Goal: Obtain resource: Download file/media

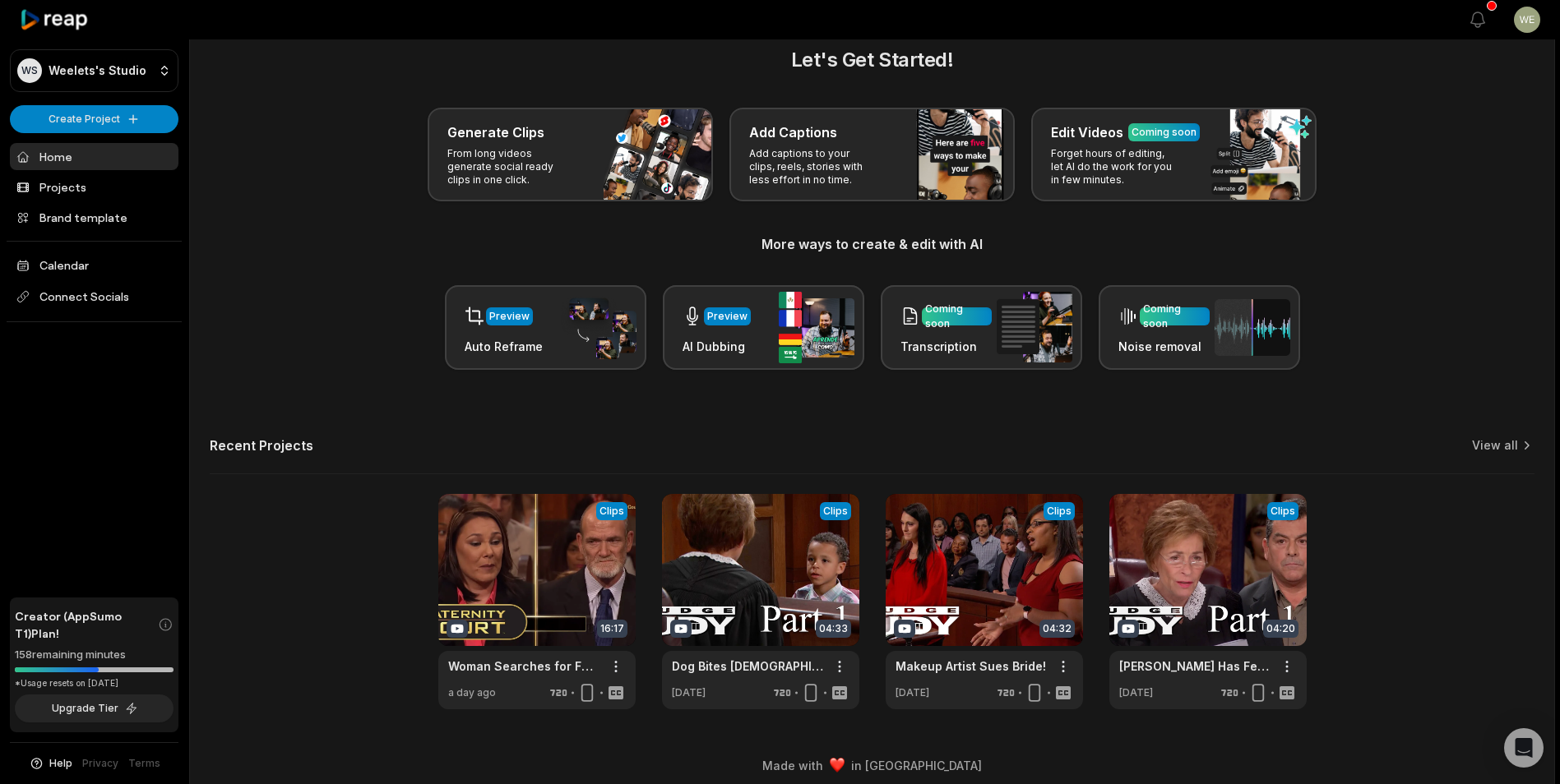
scroll to position [36, 0]
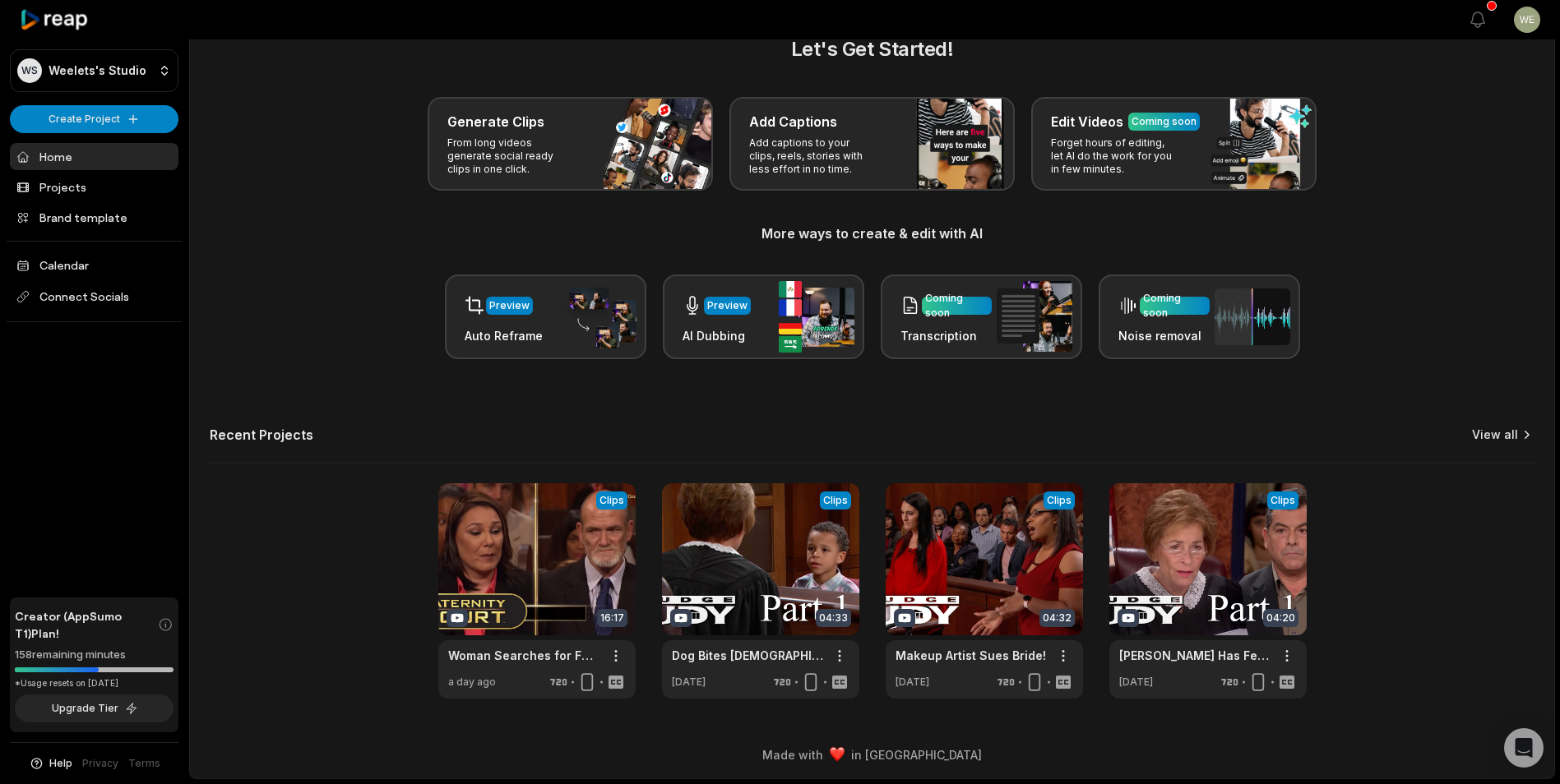
click at [1515, 436] on link "View all" at bounding box center [1495, 434] width 46 height 17
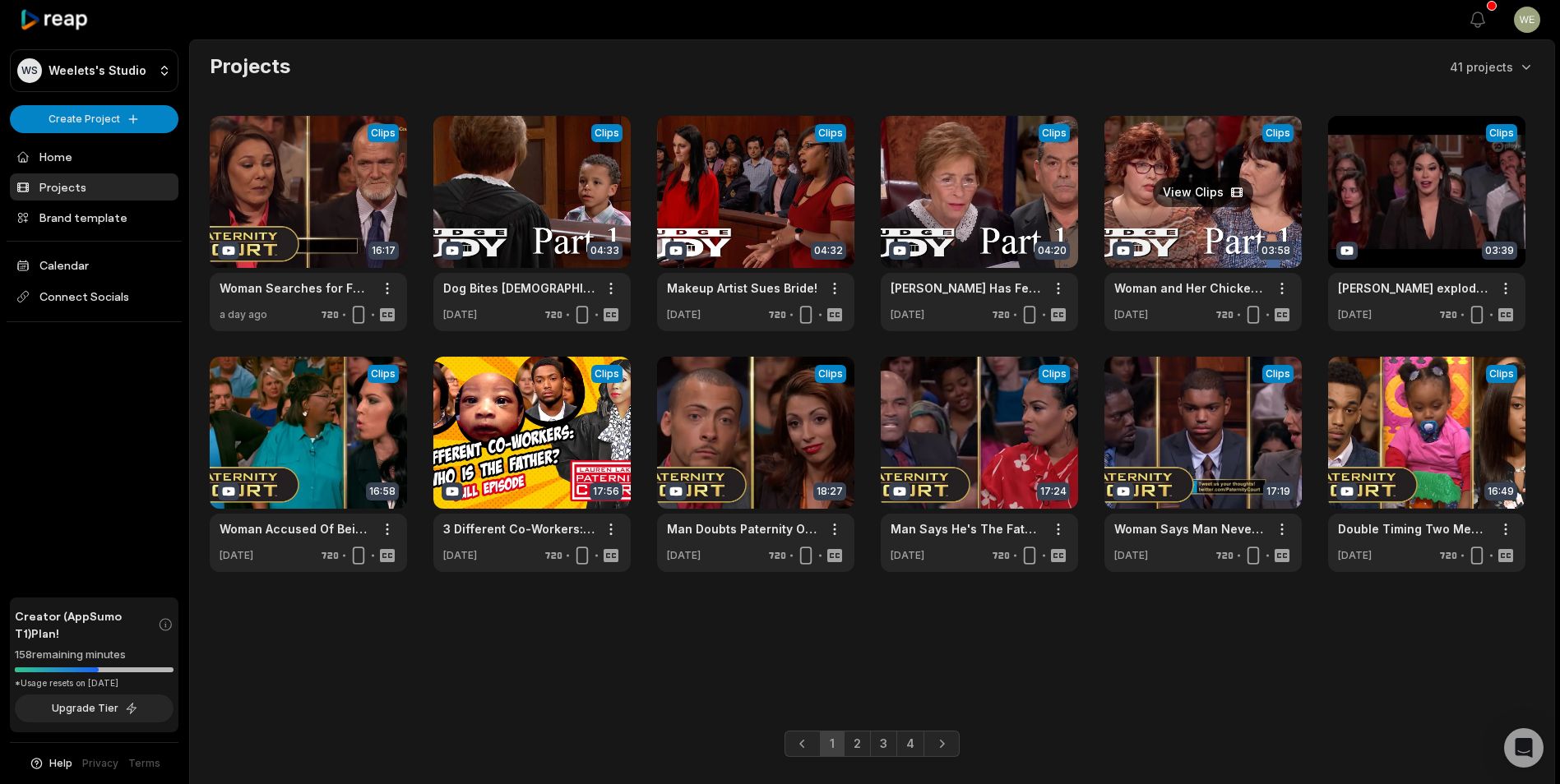
click at [1210, 249] on link at bounding box center [1203, 224] width 198 height 216
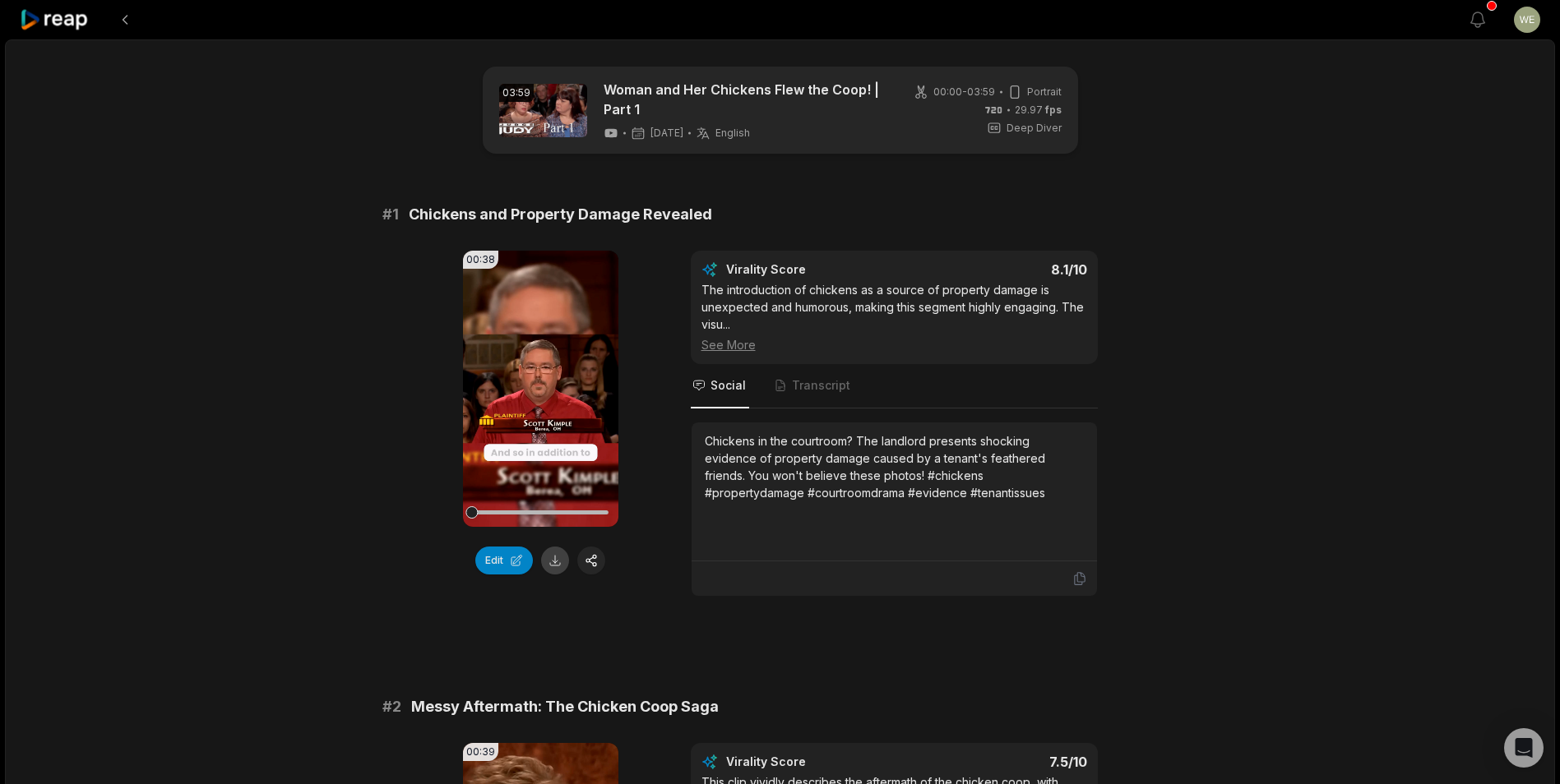
click at [558, 562] on button at bounding box center [555, 560] width 28 height 28
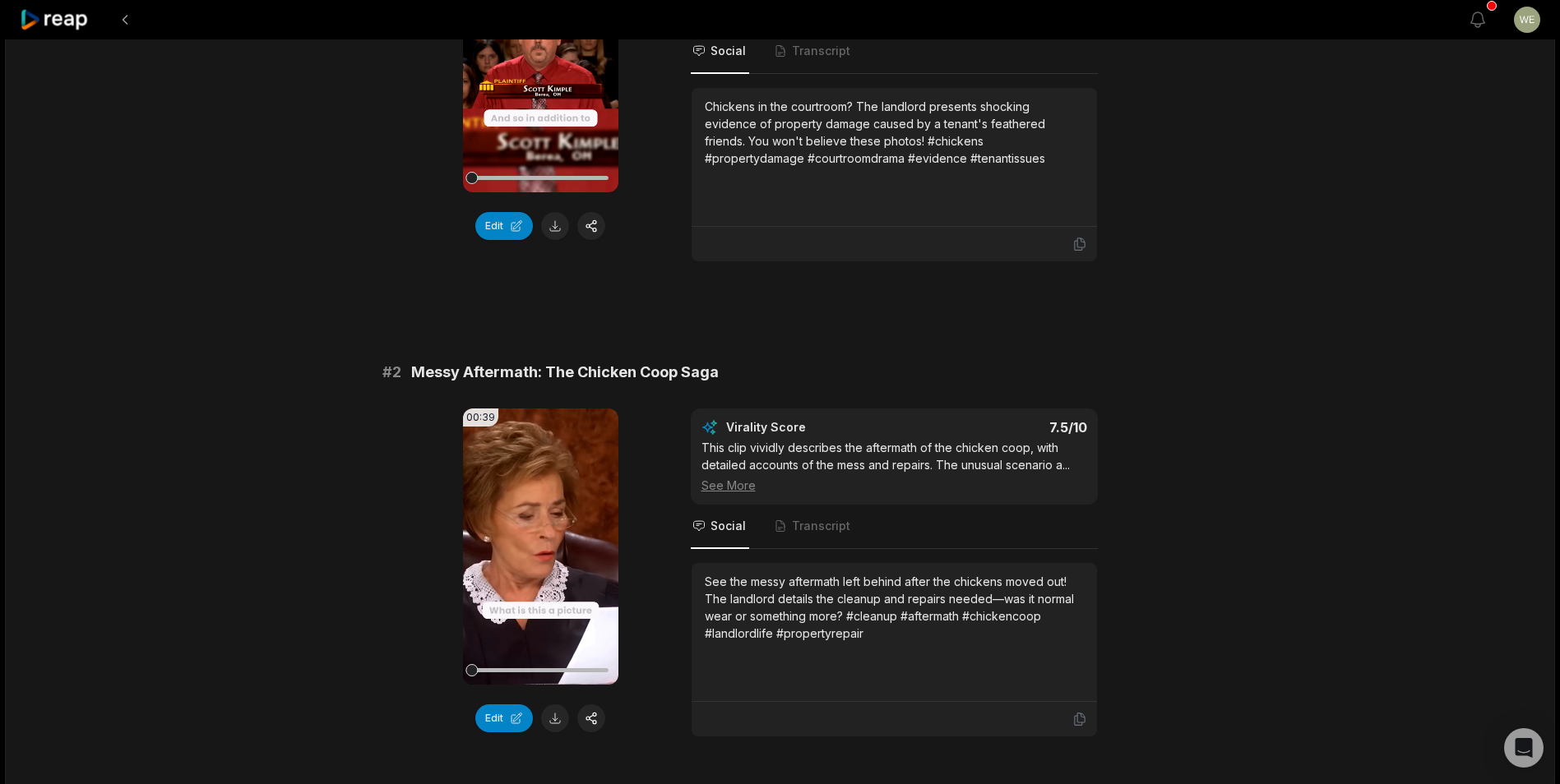
scroll to position [493, 0]
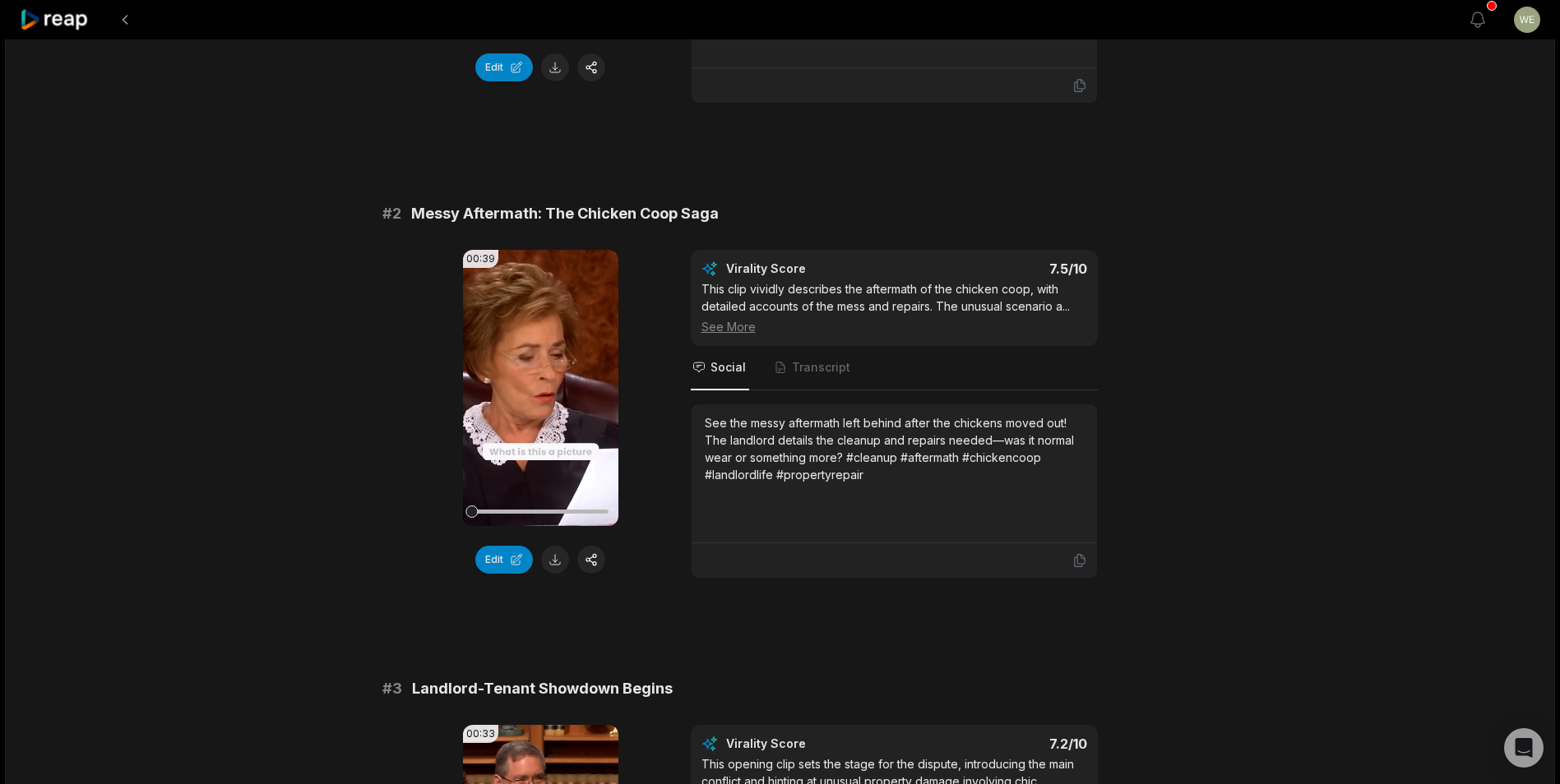
click at [555, 562] on button at bounding box center [555, 559] width 28 height 28
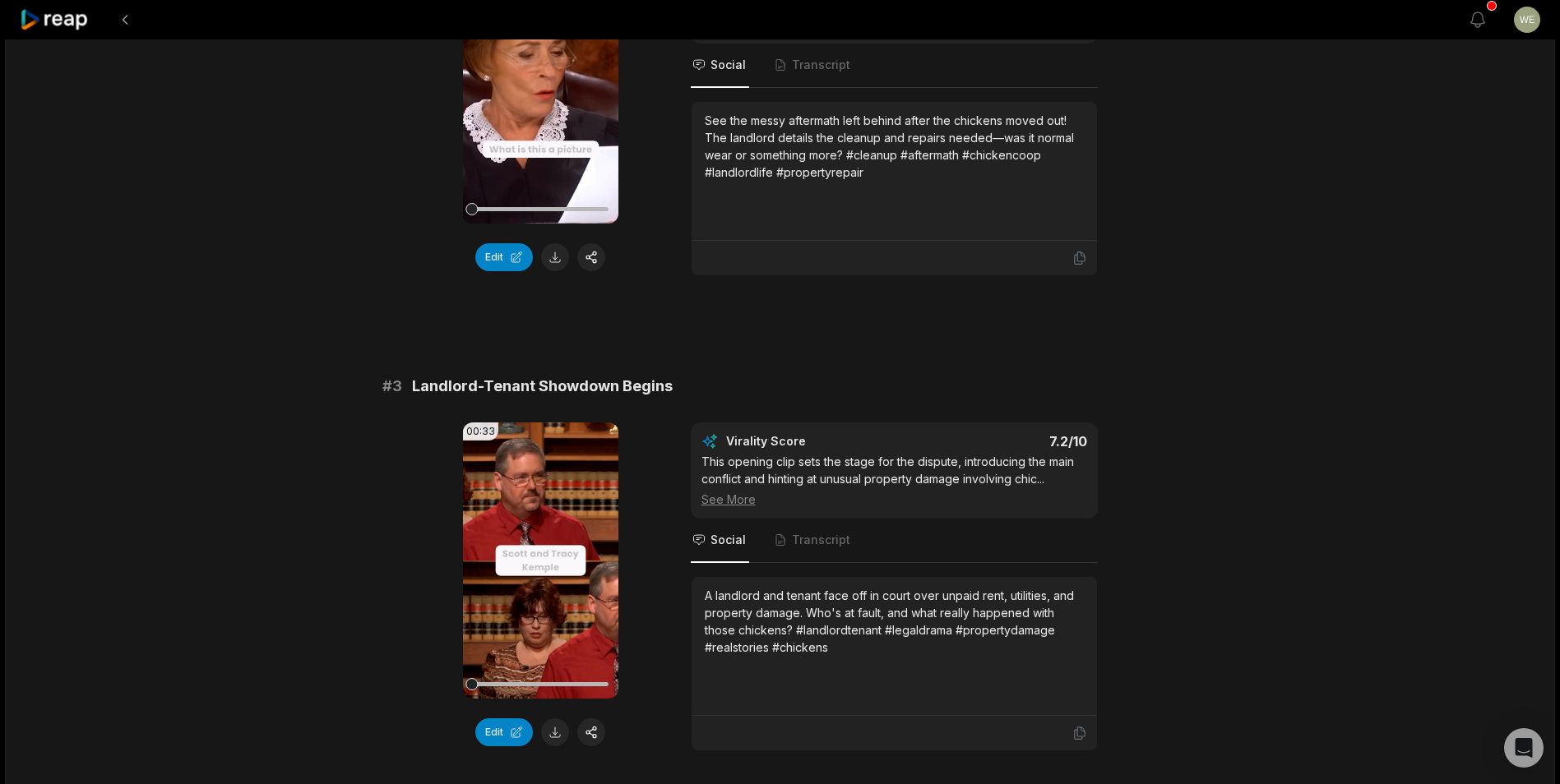
scroll to position [904, 0]
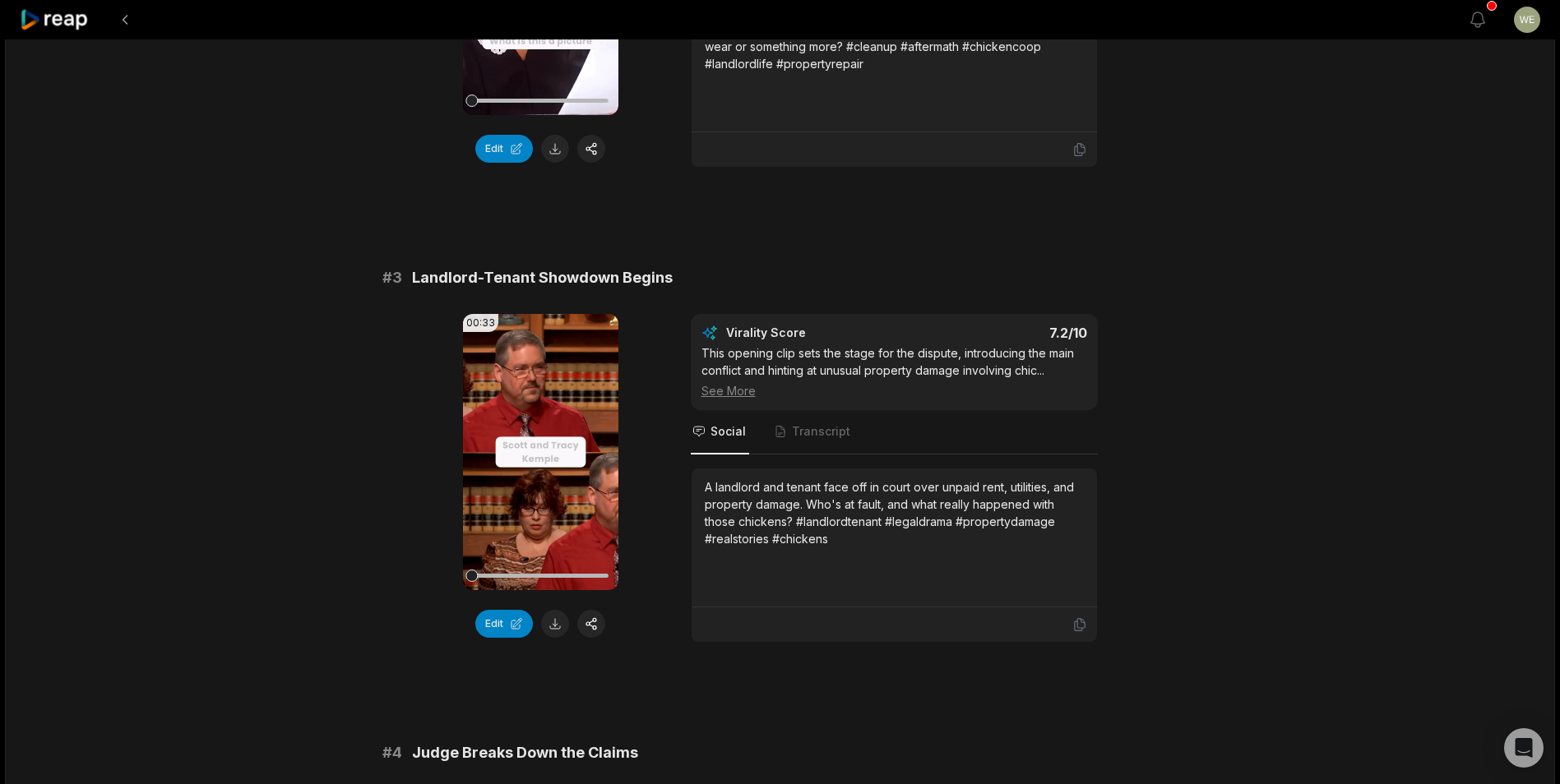
click at [565, 622] on button at bounding box center [555, 624] width 28 height 28
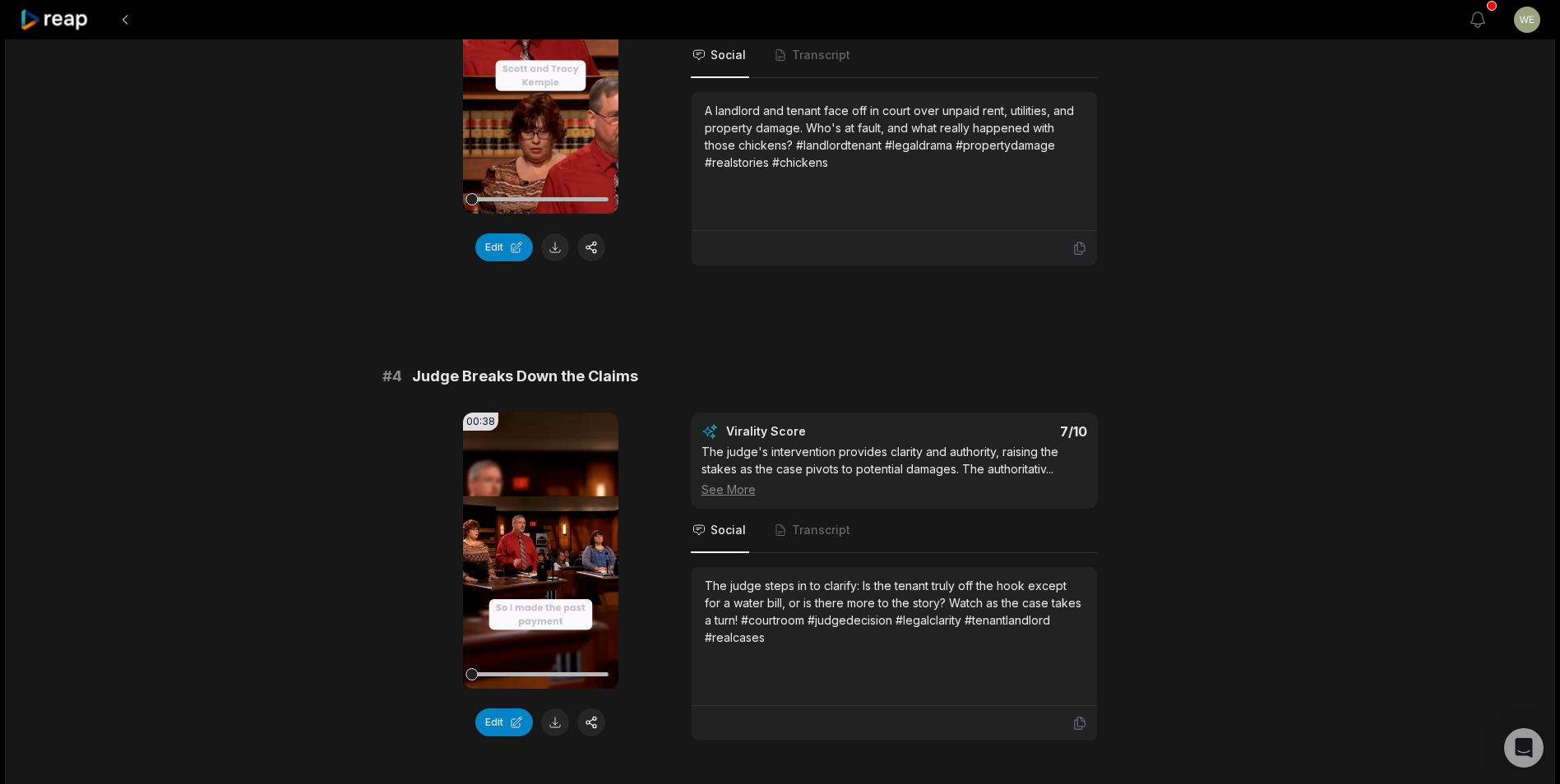
scroll to position [1397, 0]
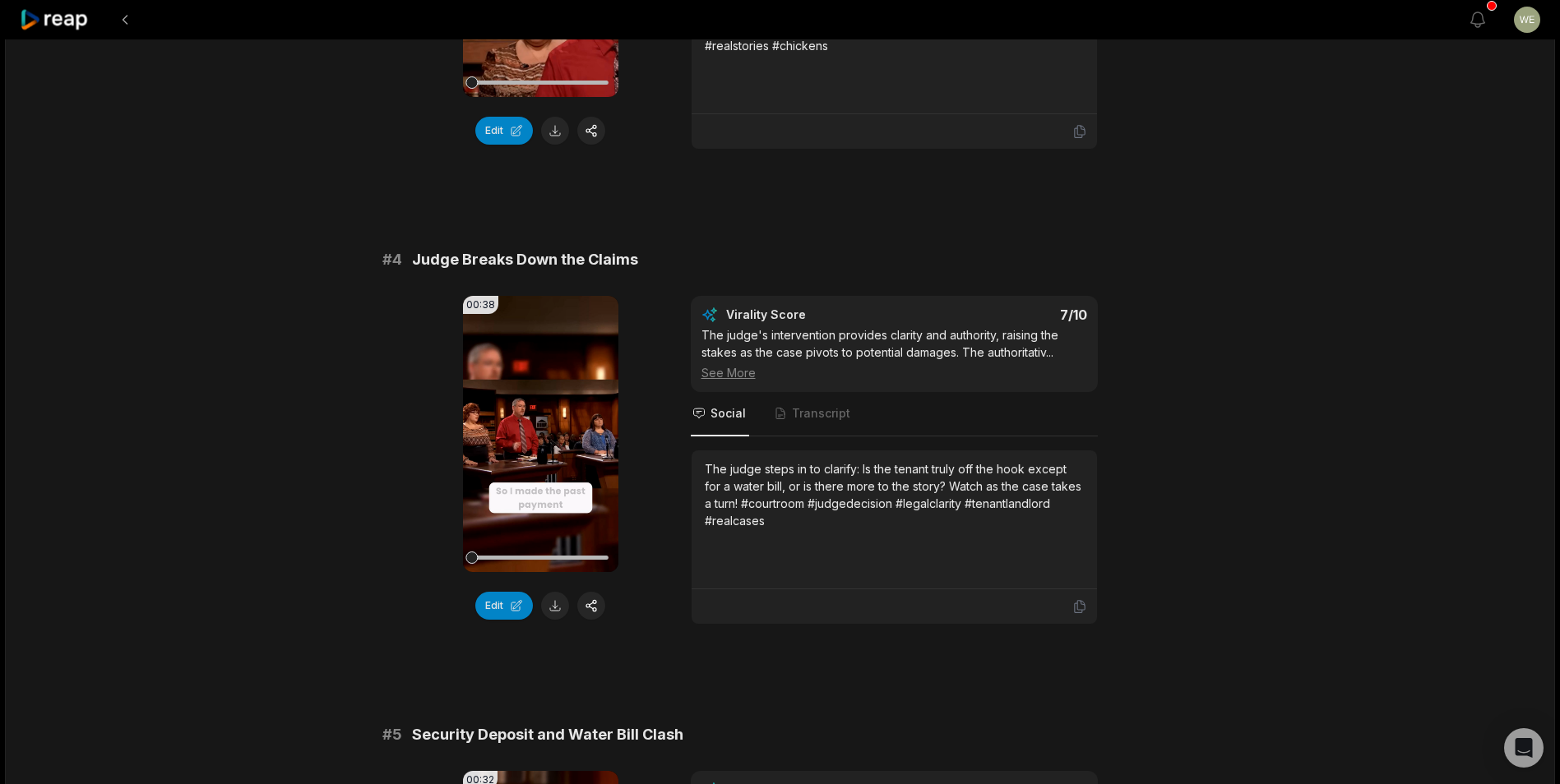
drag, startPoint x: 555, startPoint y: 611, endPoint x: 575, endPoint y: 573, distance: 42.9
click at [555, 611] on button at bounding box center [555, 606] width 28 height 28
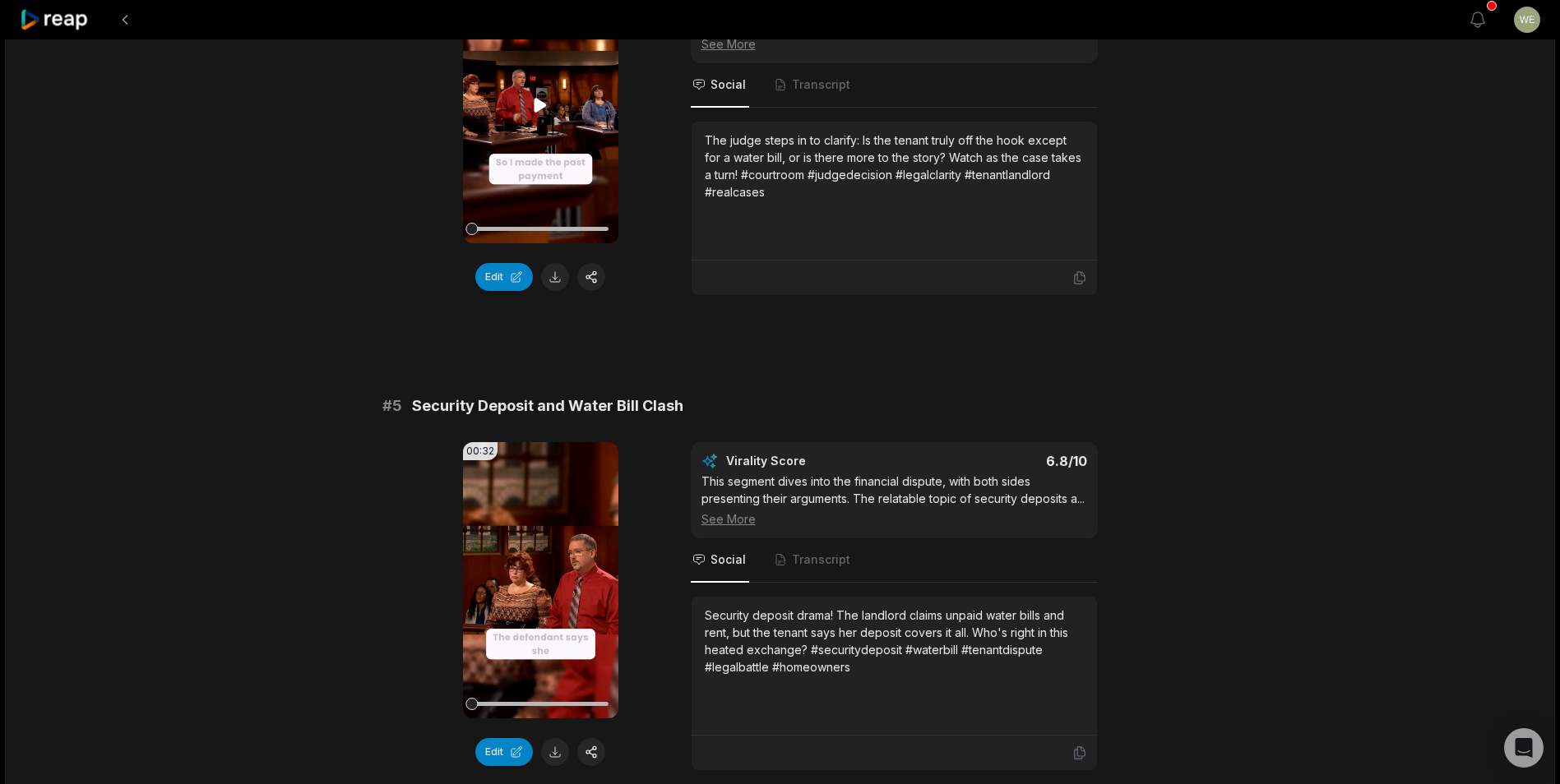
scroll to position [1972, 0]
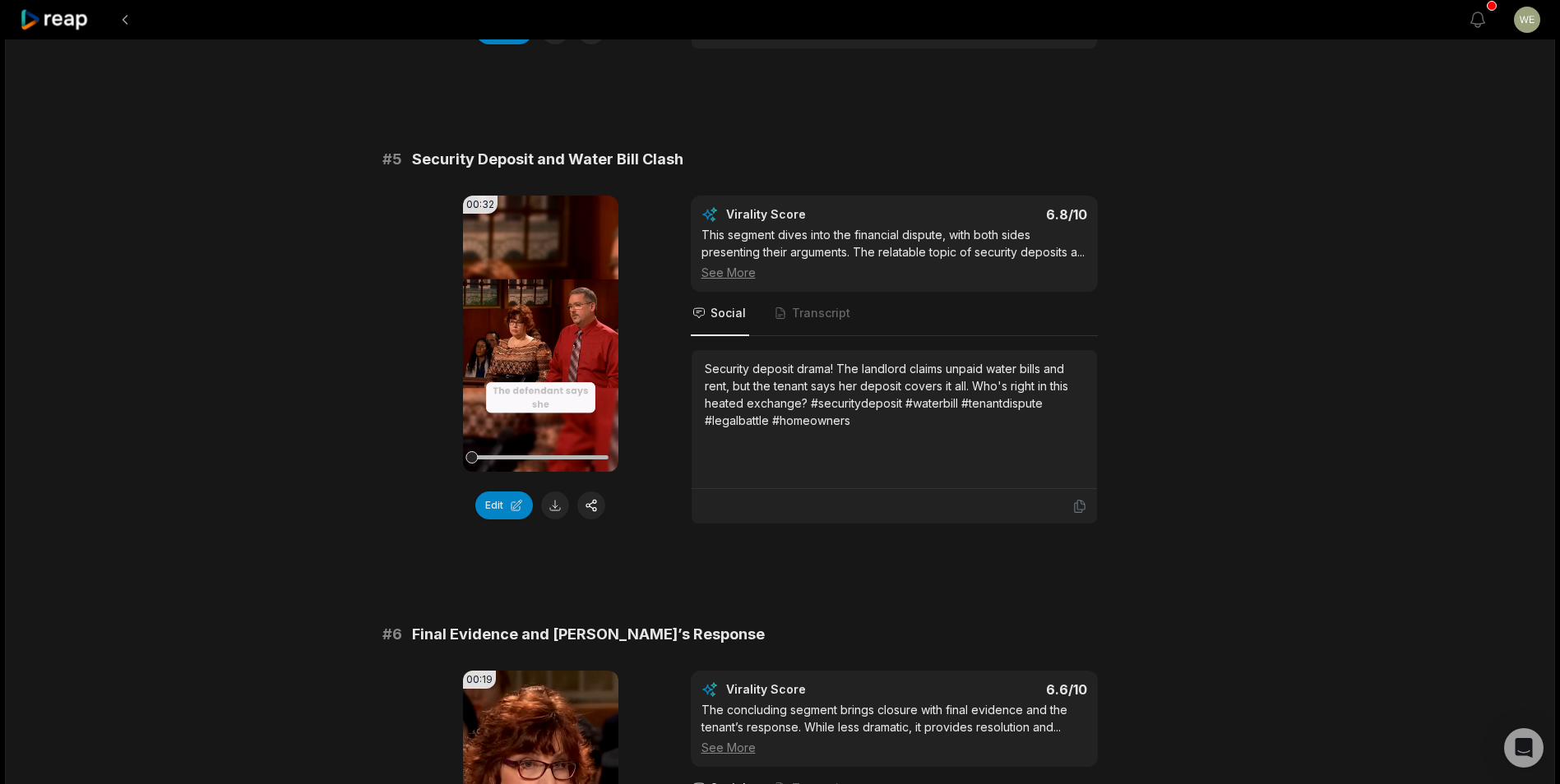
click at [547, 509] on button at bounding box center [555, 506] width 28 height 28
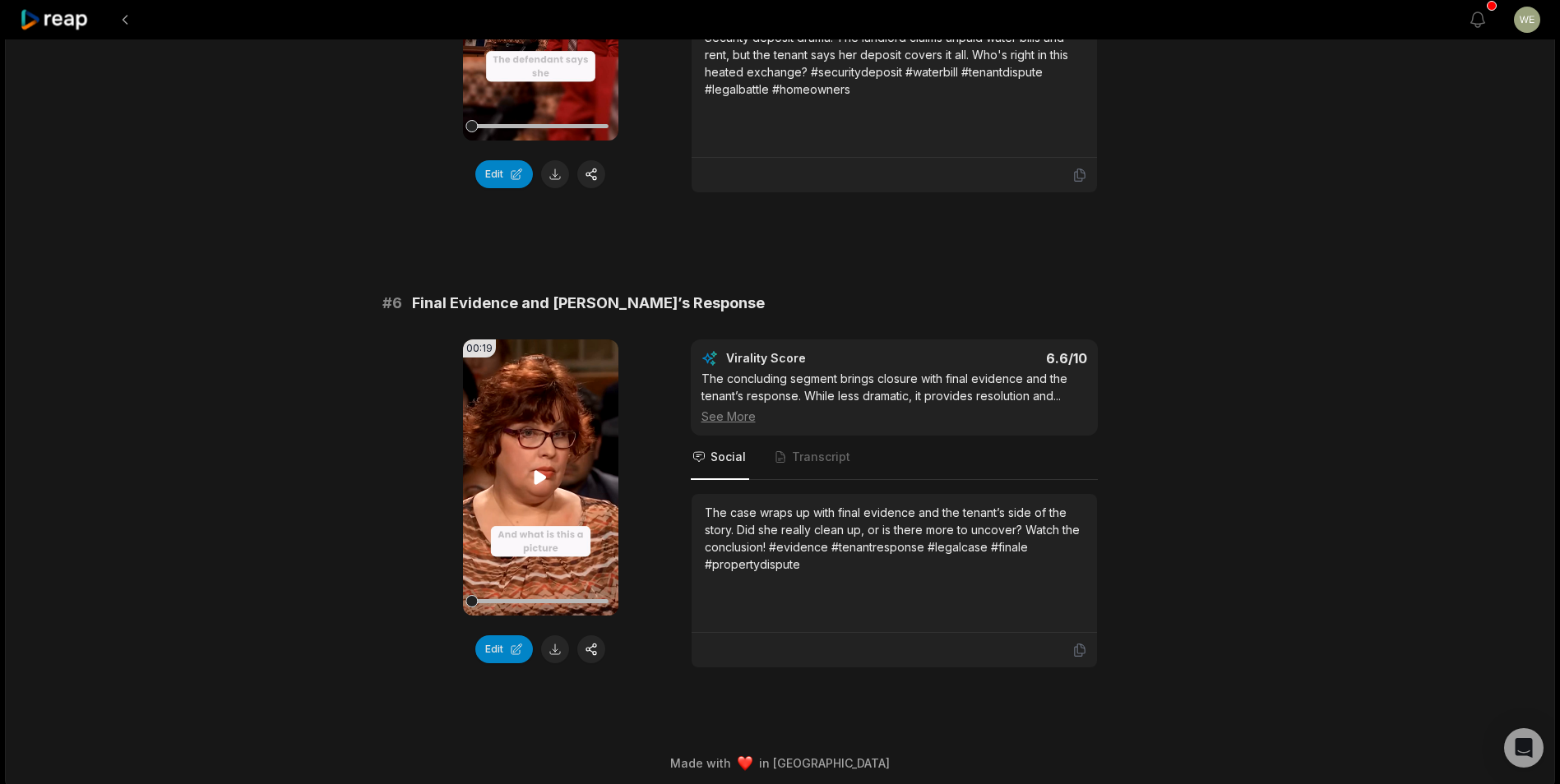
scroll to position [2312, 0]
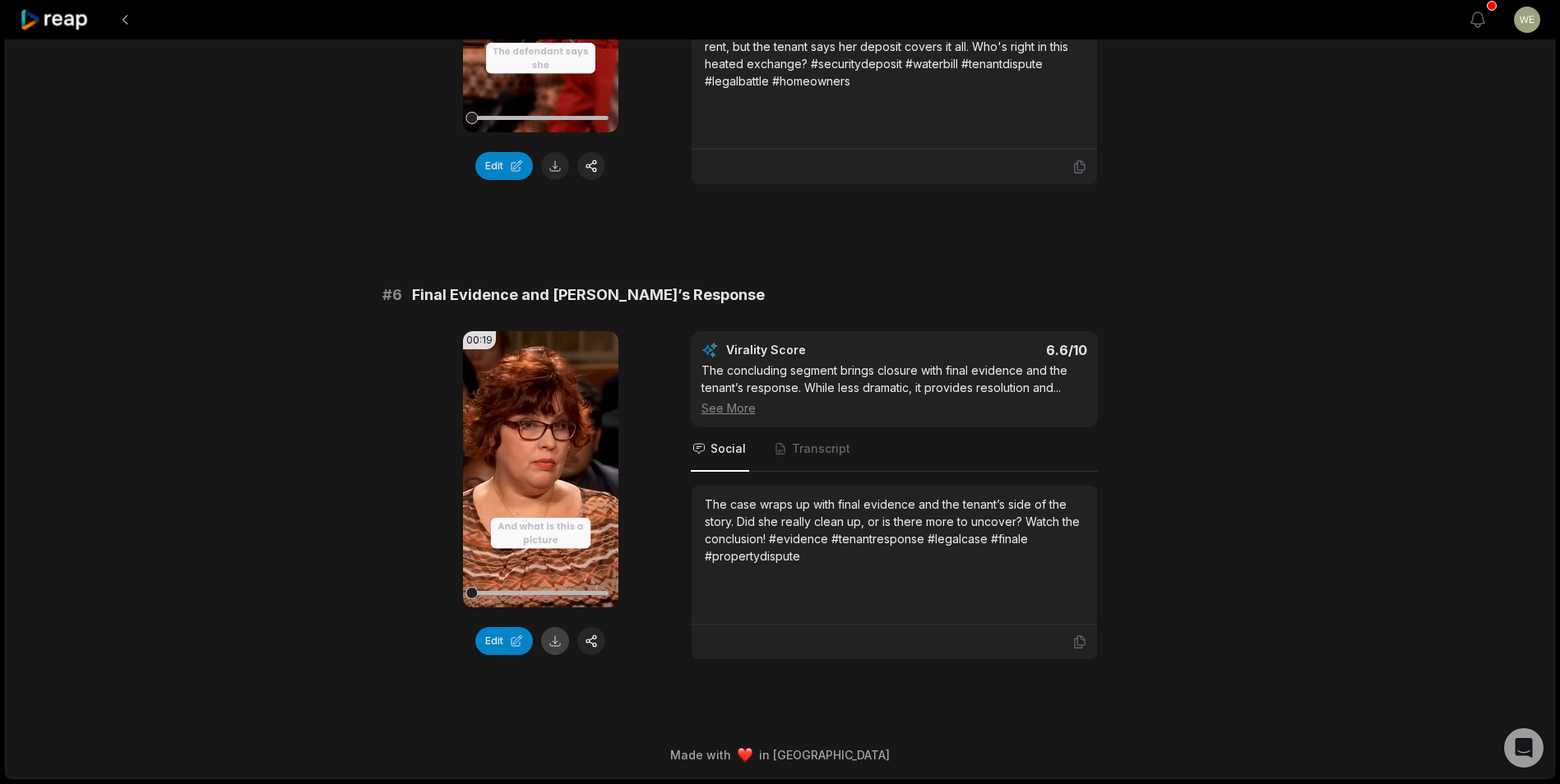
click at [560, 643] on button at bounding box center [555, 641] width 28 height 28
click at [87, 26] on icon at bounding box center [55, 20] width 70 height 22
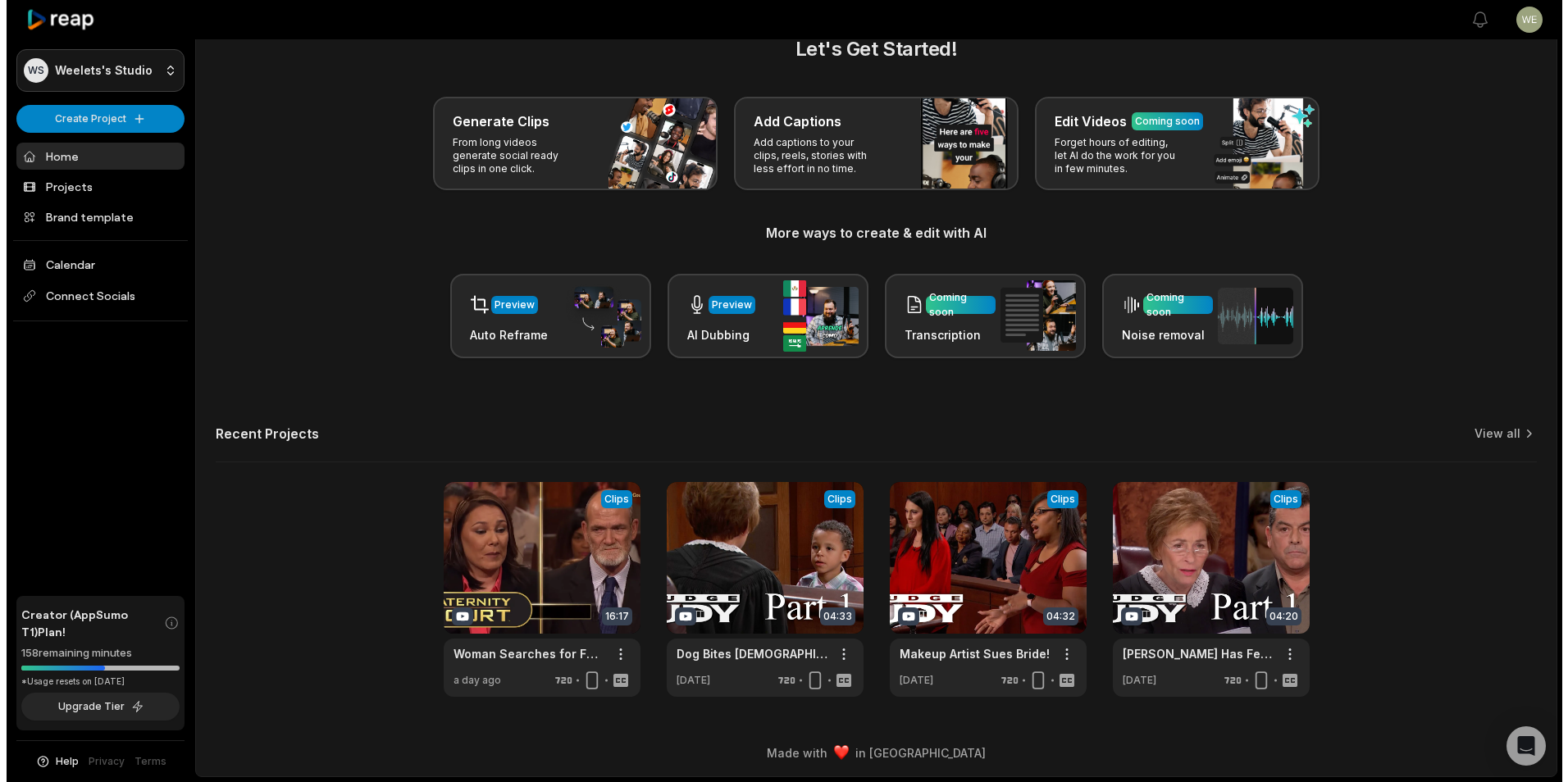
scroll to position [36, 0]
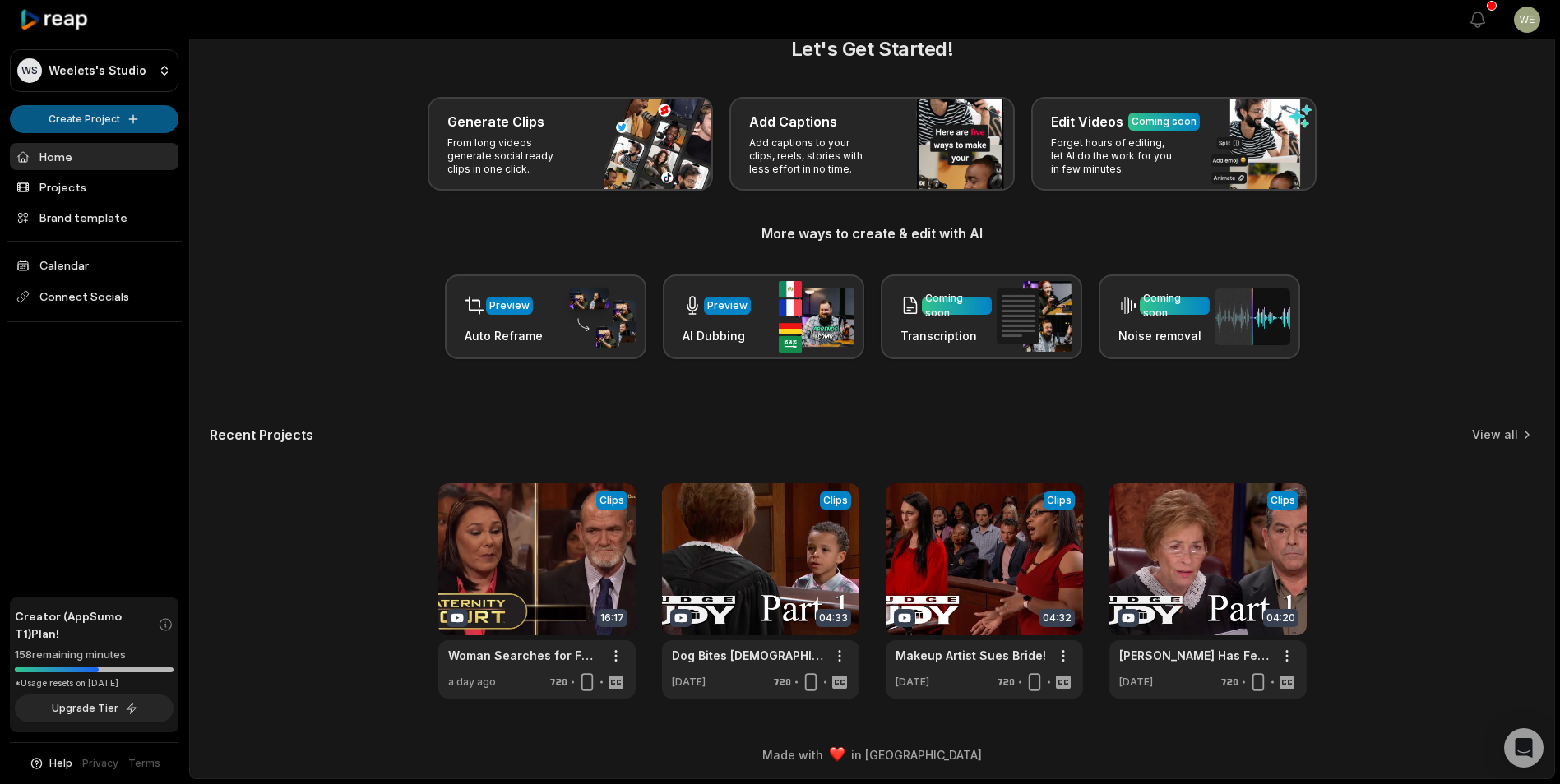
click at [131, 119] on html "WS Weelets's Studio Create Project Home Projects Brand template Calendar Connec…" at bounding box center [780, 356] width 1560 height 784
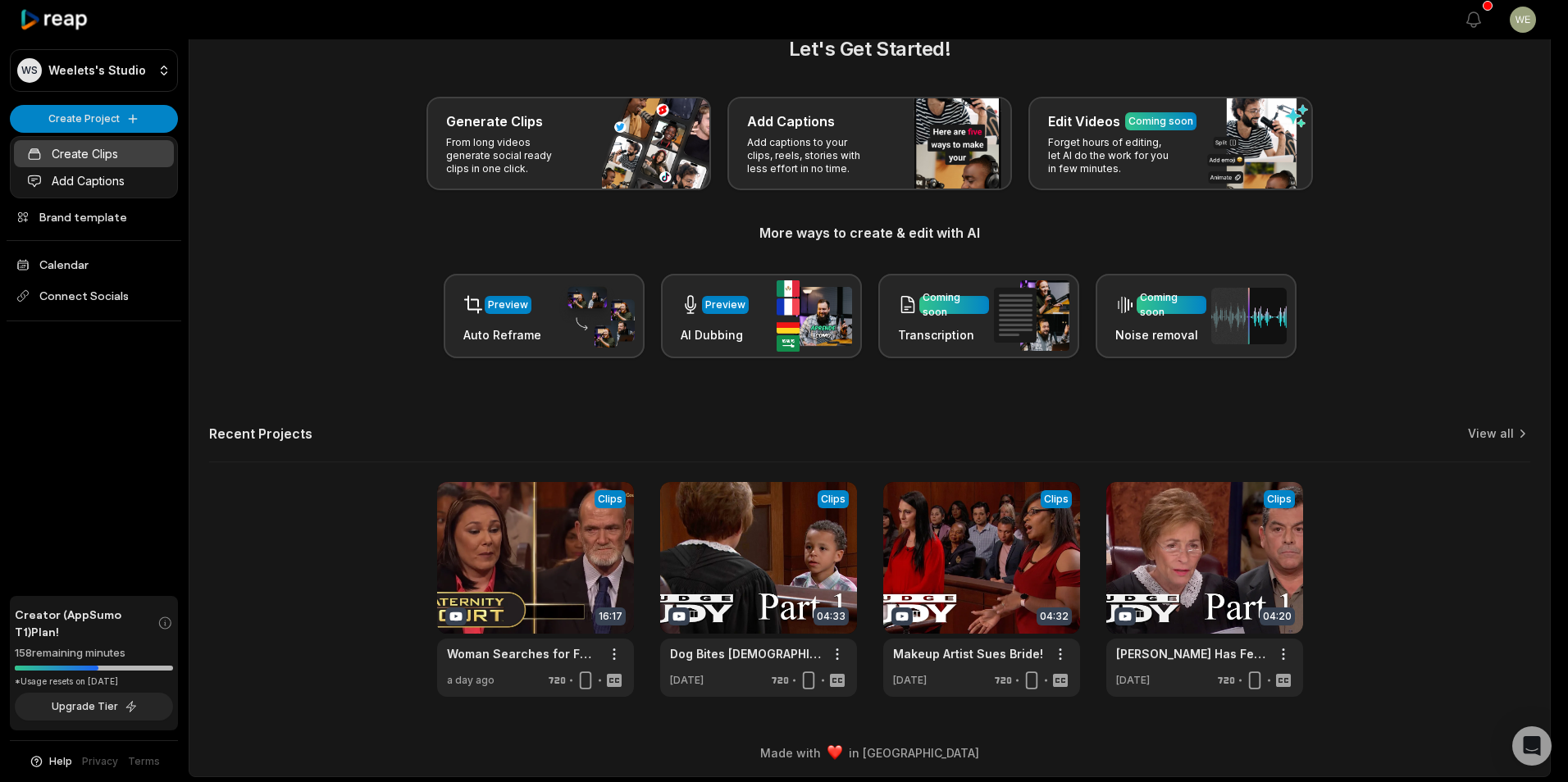
click at [140, 158] on link "Create Clips" at bounding box center [93, 153] width 160 height 27
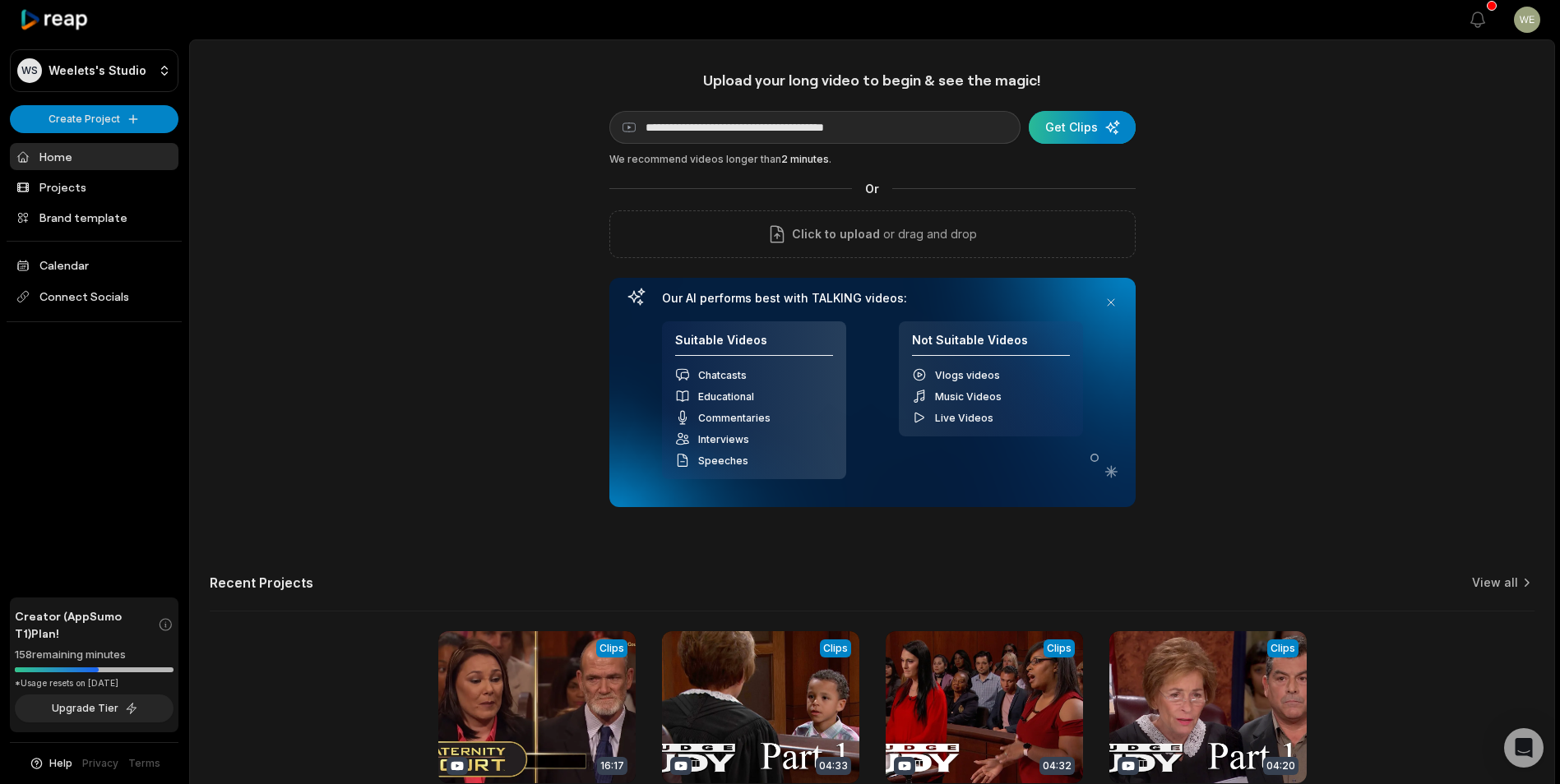
type input "**********"
click at [1055, 133] on div "submit" at bounding box center [1083, 127] width 107 height 33
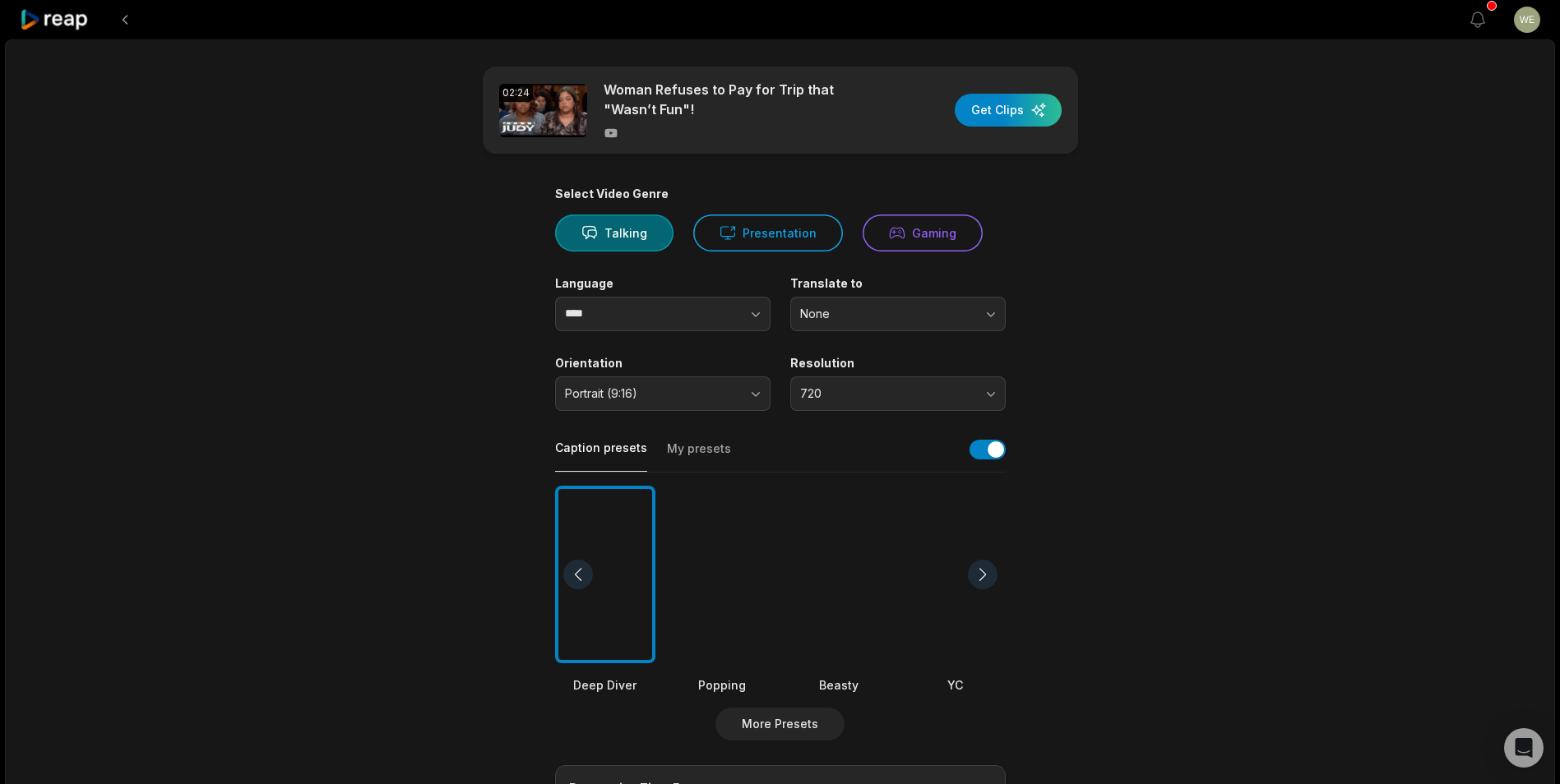
click at [1017, 112] on div "button" at bounding box center [1008, 109] width 107 height 33
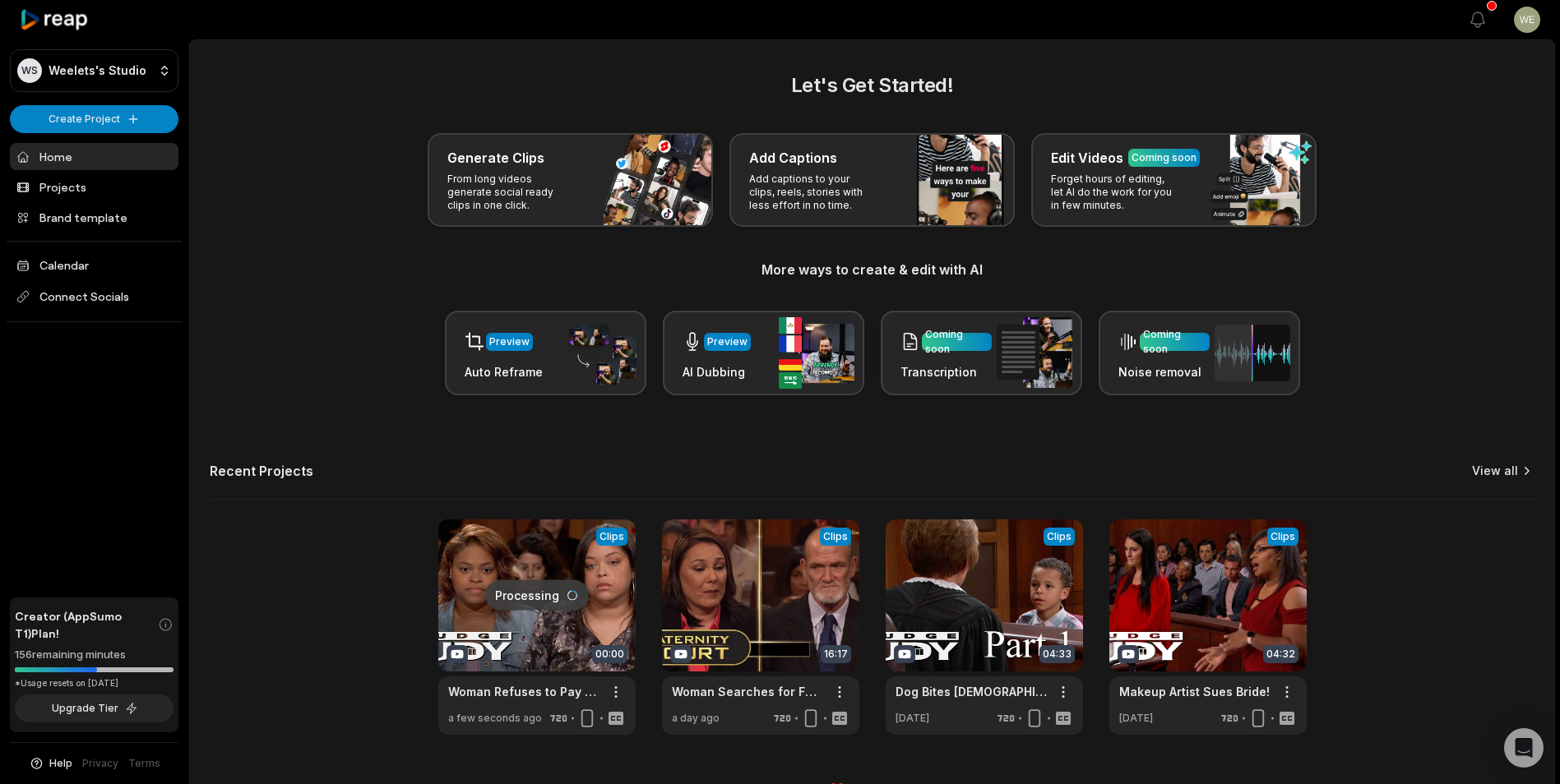
click at [1510, 468] on link "View all" at bounding box center [1495, 471] width 46 height 17
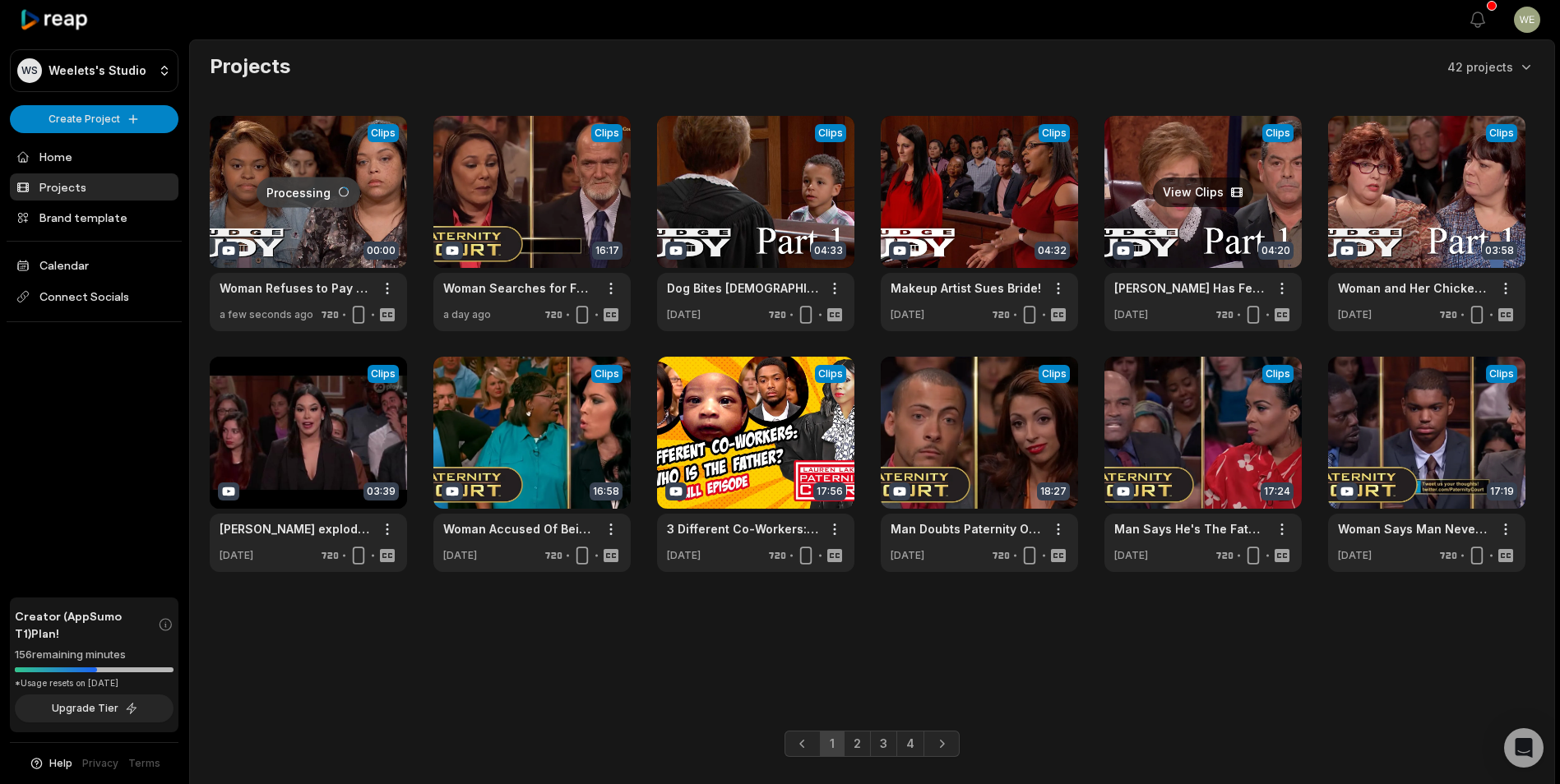
click at [1193, 222] on link at bounding box center [1203, 224] width 198 height 216
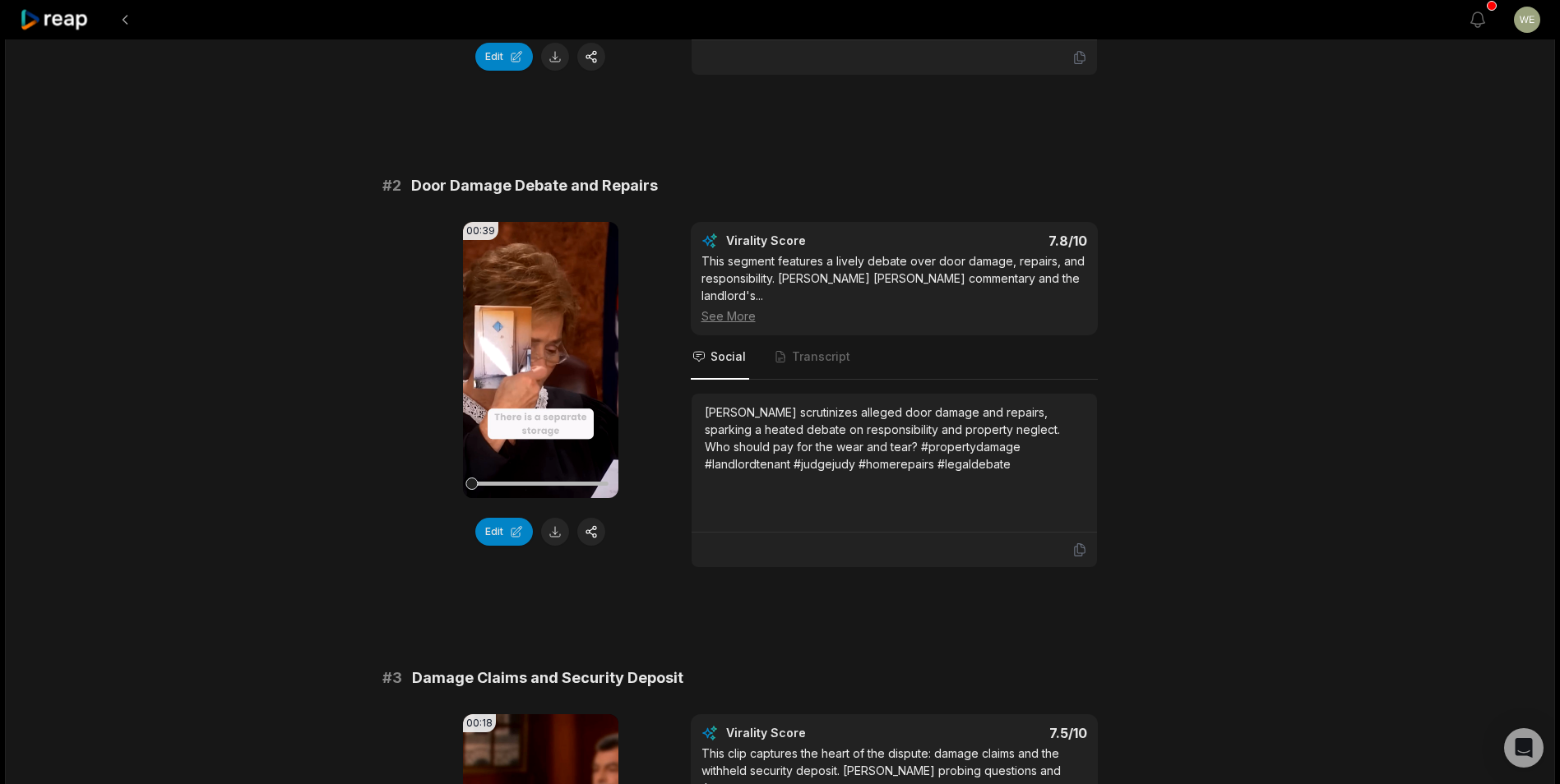
scroll to position [411, 0]
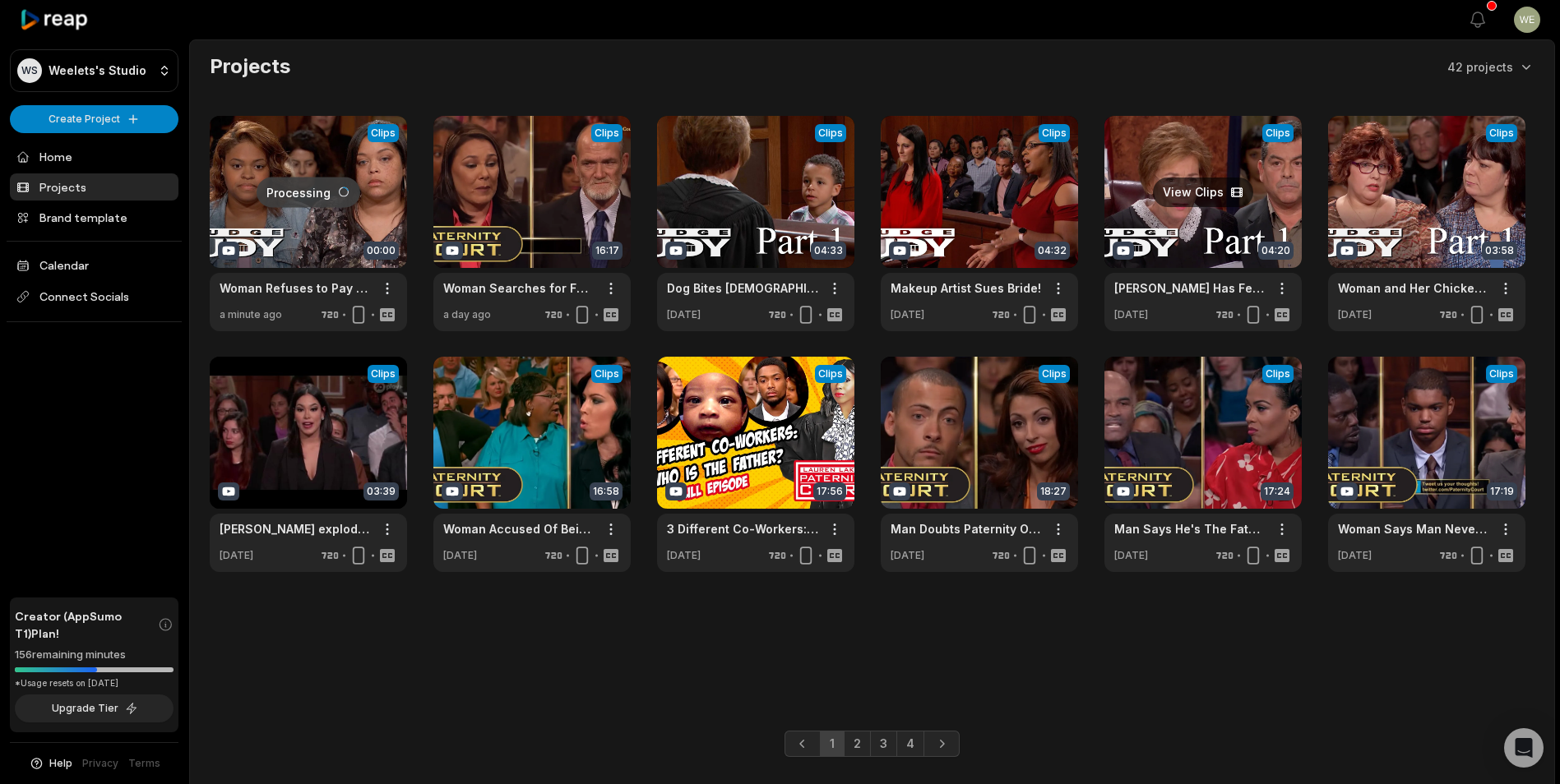
click at [1190, 226] on link at bounding box center [1203, 224] width 198 height 216
click at [999, 231] on link at bounding box center [979, 224] width 198 height 216
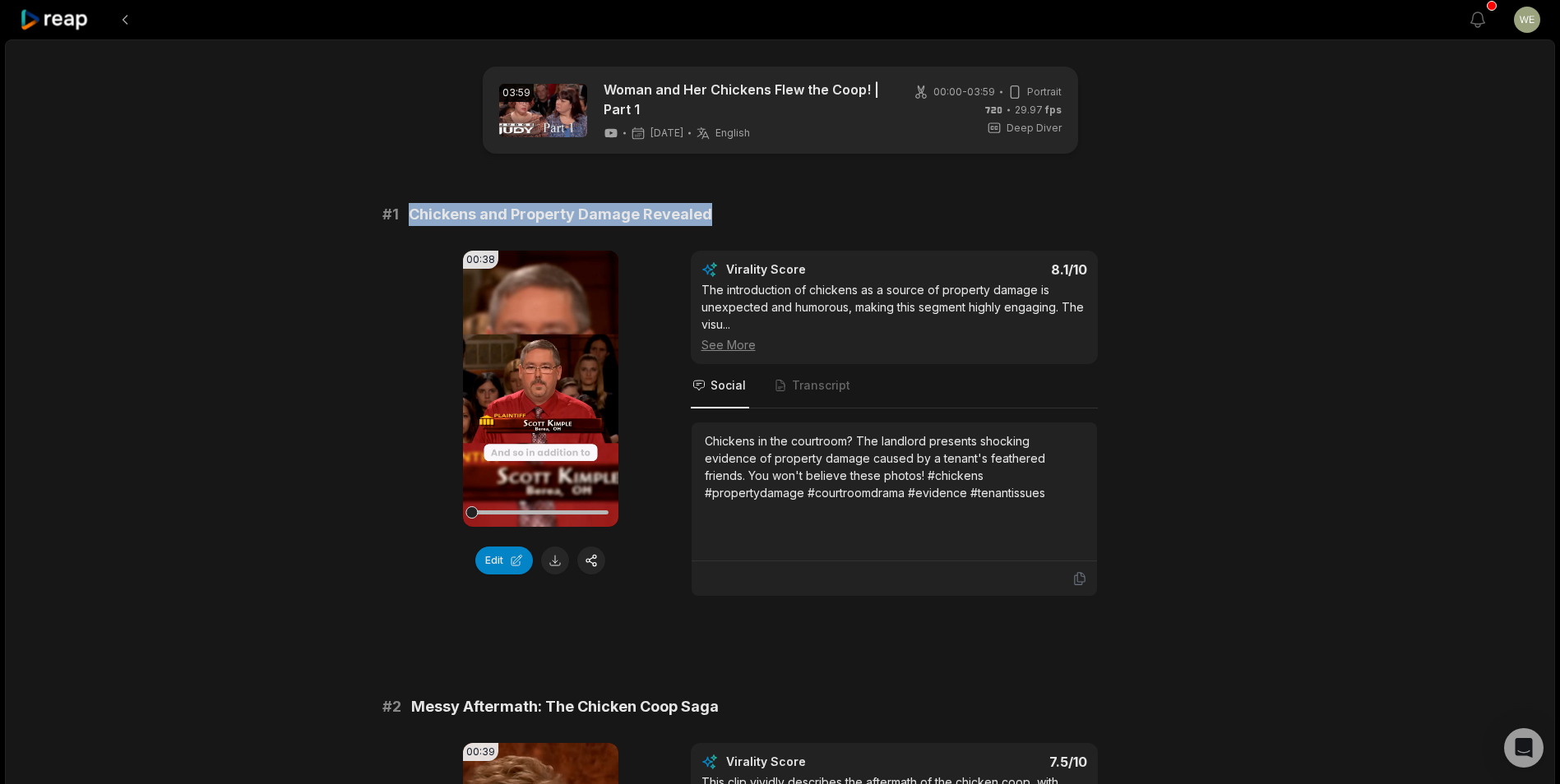
drag, startPoint x: 409, startPoint y: 210, endPoint x: 813, endPoint y: 212, distance: 404.0
click at [813, 212] on div "# 1 Chickens and Property Damage Revealed" at bounding box center [780, 214] width 796 height 23
copy span "Chickens and Property Damage Revealed"
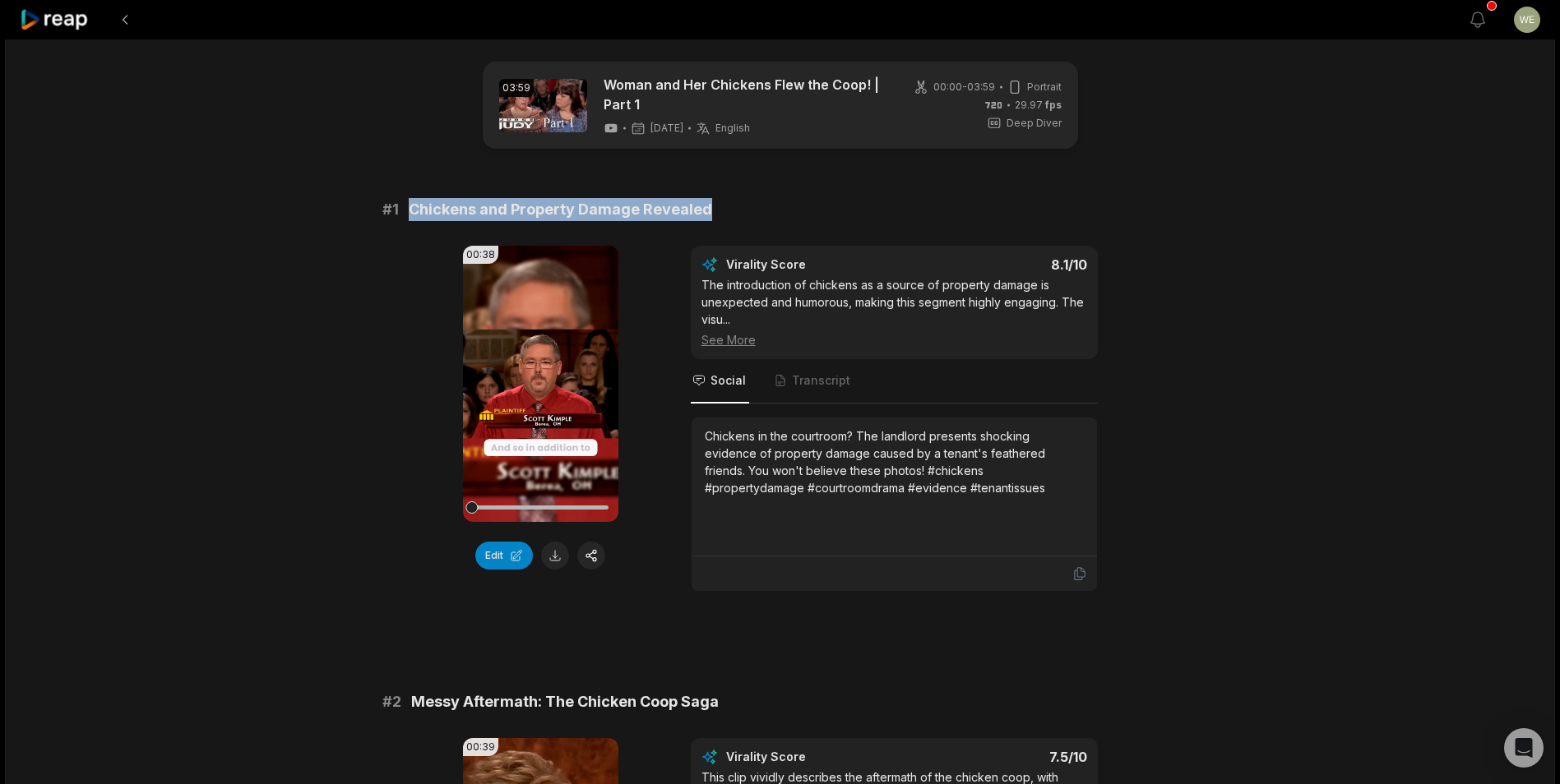
scroll to position [246, 0]
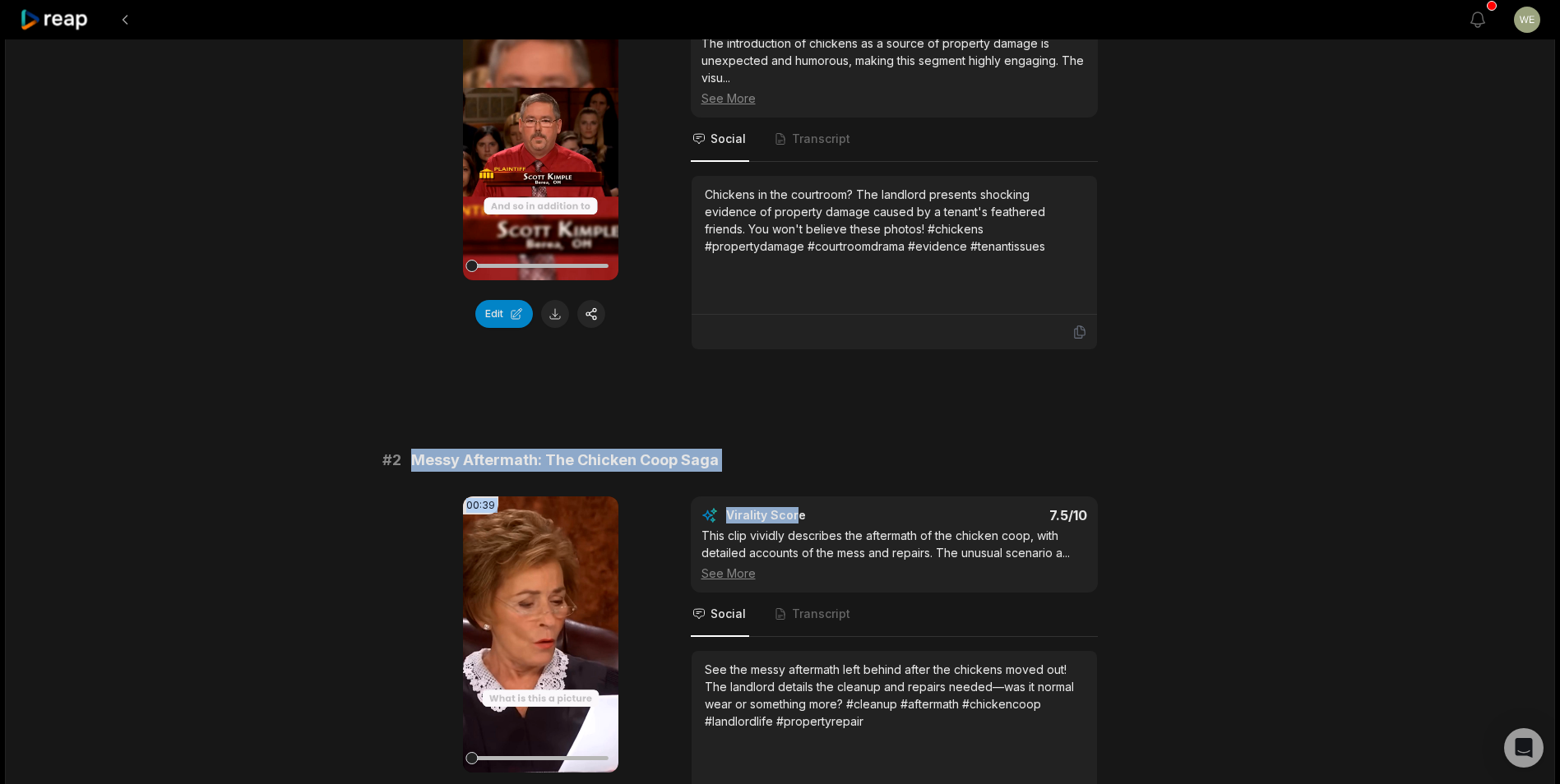
drag, startPoint x: 447, startPoint y: 455, endPoint x: 792, endPoint y: 474, distance: 345.5
click at [792, 474] on div "# 2 Messy Aftermath: The Chicken Coop Saga 00:39 Your browser does not support …" at bounding box center [780, 637] width 796 height 377
drag, startPoint x: 792, startPoint y: 474, endPoint x: 688, endPoint y: 455, distance: 105.7
copy div "Messy Aftermath: The Chicken Coop Saga 00:39 Your browser does not support mp4 …"
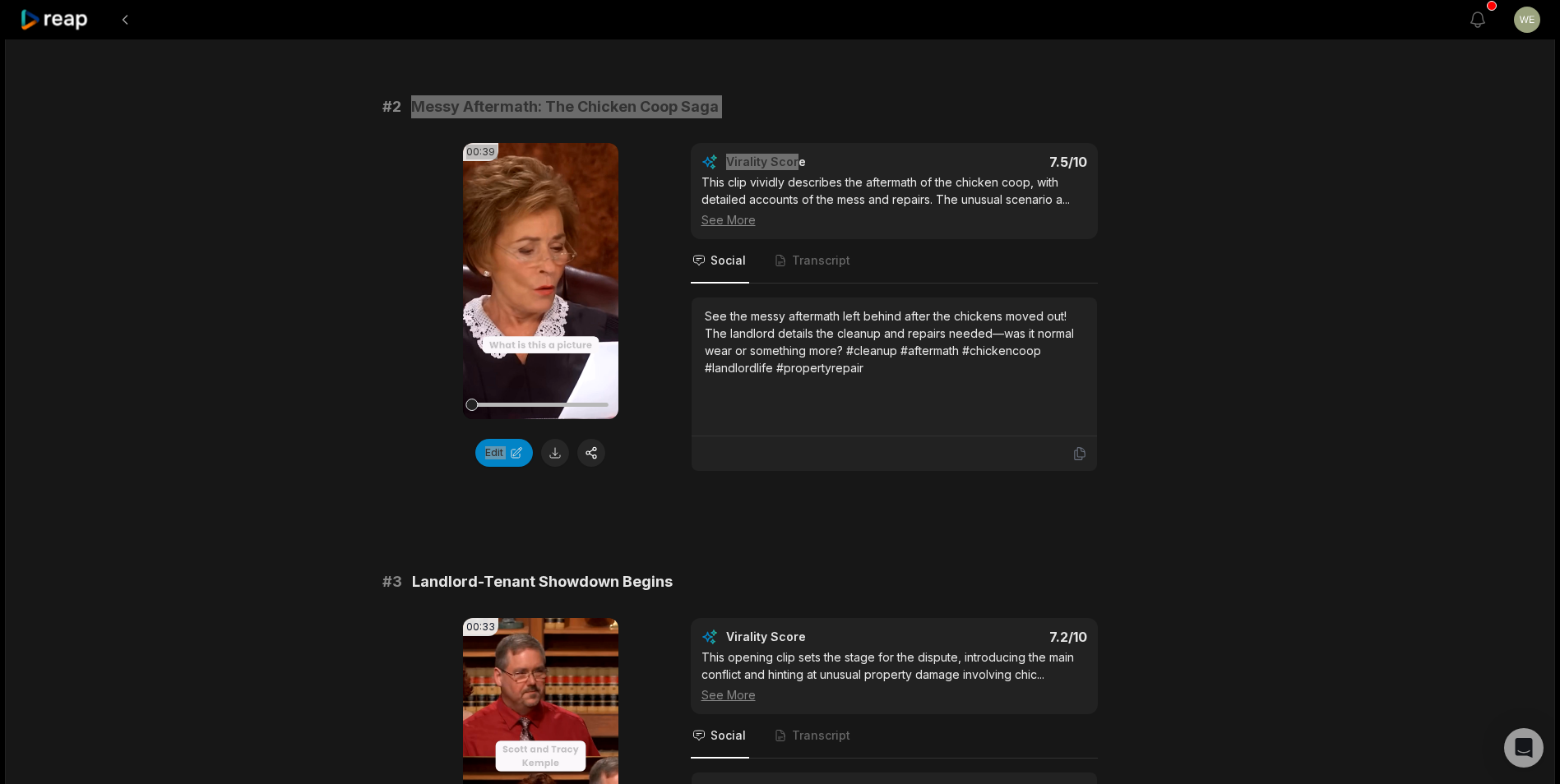
scroll to position [740, 0]
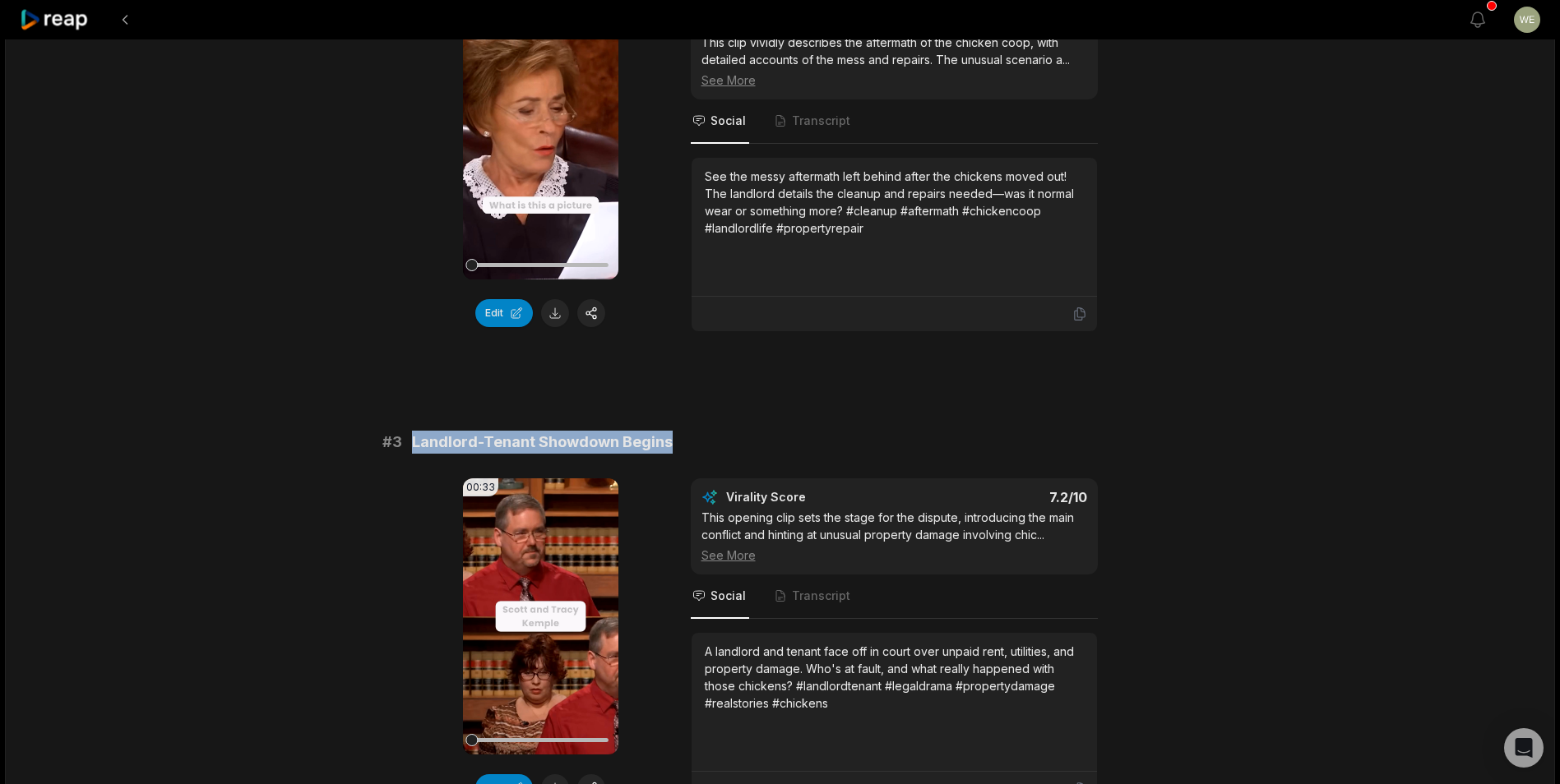
drag, startPoint x: 406, startPoint y: 440, endPoint x: 693, endPoint y: 440, distance: 287.0
click at [693, 440] on div "# 3 Landlord-Tenant Showdown Begins" at bounding box center [780, 441] width 796 height 23
drag, startPoint x: 693, startPoint y: 440, endPoint x: 584, endPoint y: 439, distance: 109.0
copy div "Landlord-Tenant Showdown Begins"
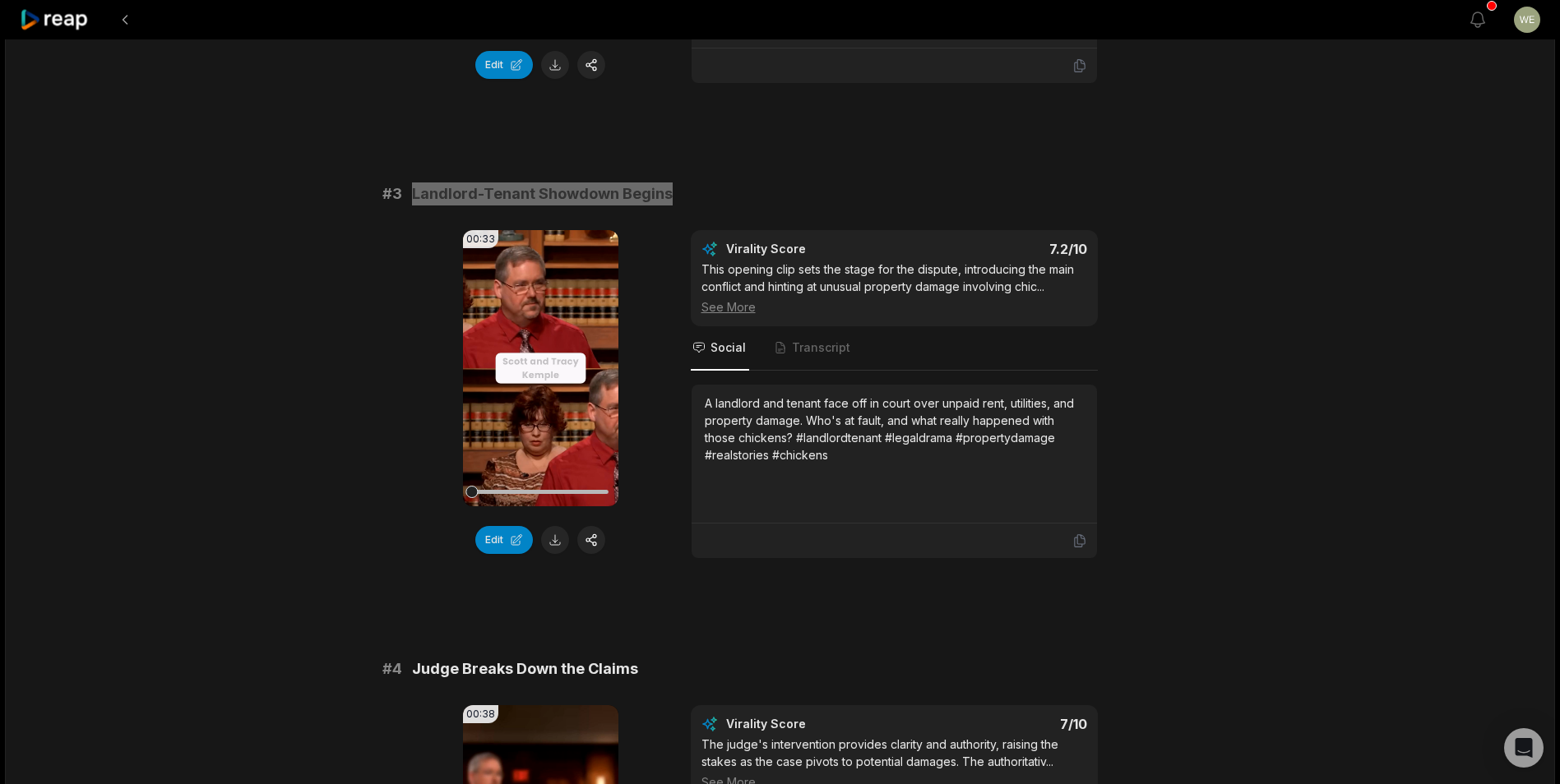
scroll to position [1233, 0]
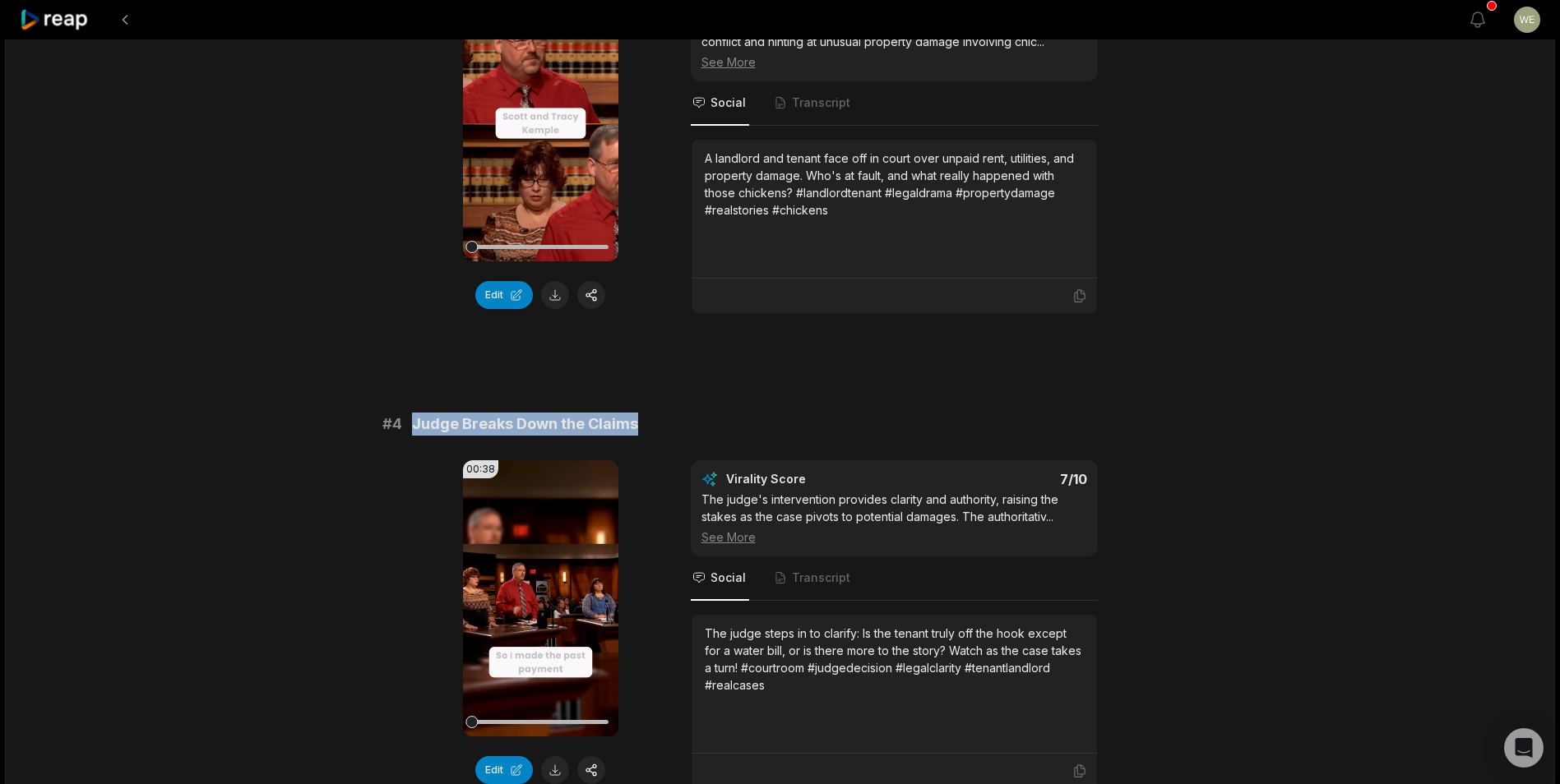
drag, startPoint x: 416, startPoint y: 423, endPoint x: 701, endPoint y: 430, distance: 285.1
click at [701, 430] on div "# 4 Judge Breaks Down the Claims" at bounding box center [780, 423] width 796 height 23
drag, startPoint x: 701, startPoint y: 430, endPoint x: 593, endPoint y: 419, distance: 108.6
copy span "Judge Breaks Down the Claims"
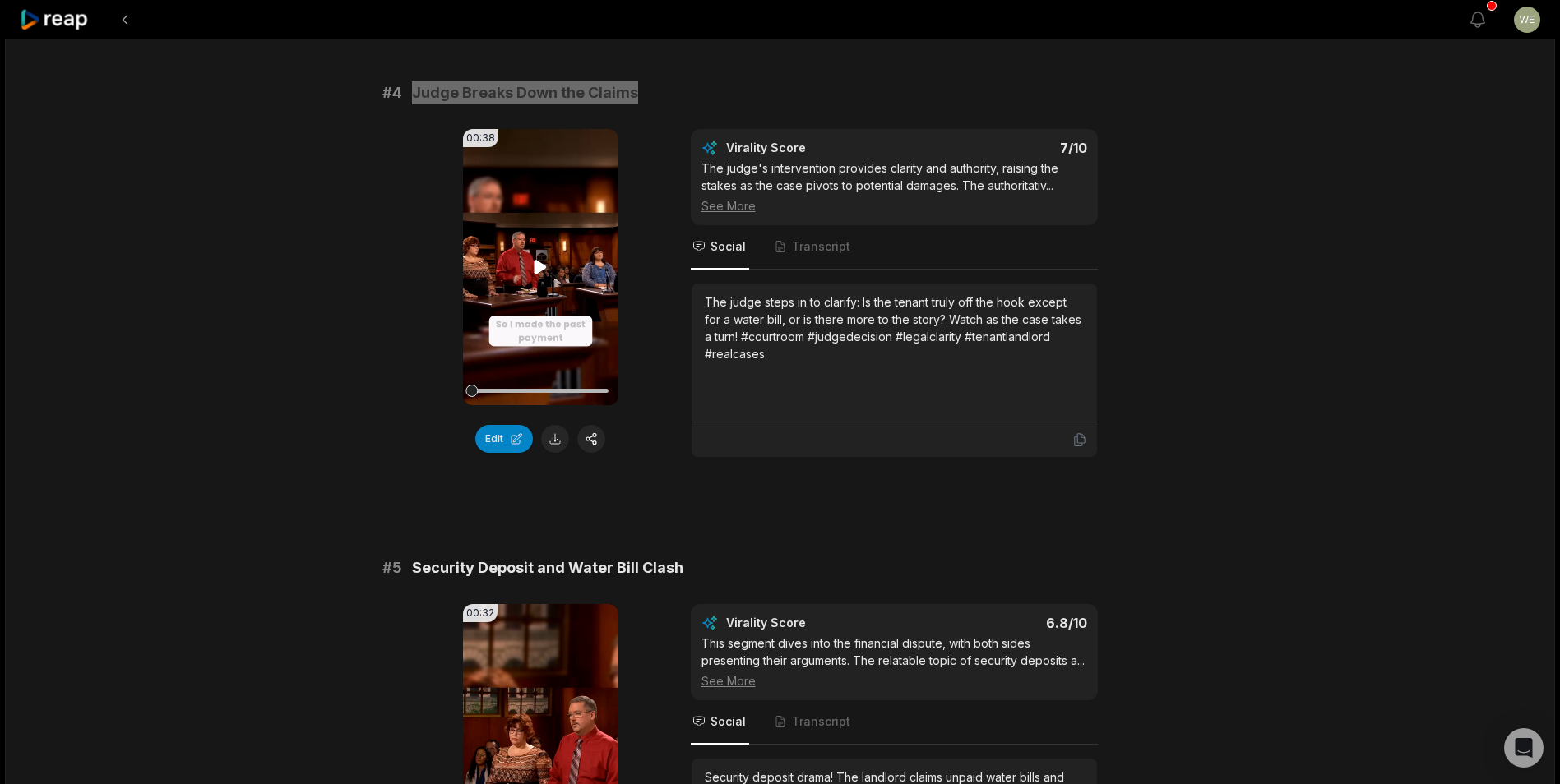
scroll to position [1726, 0]
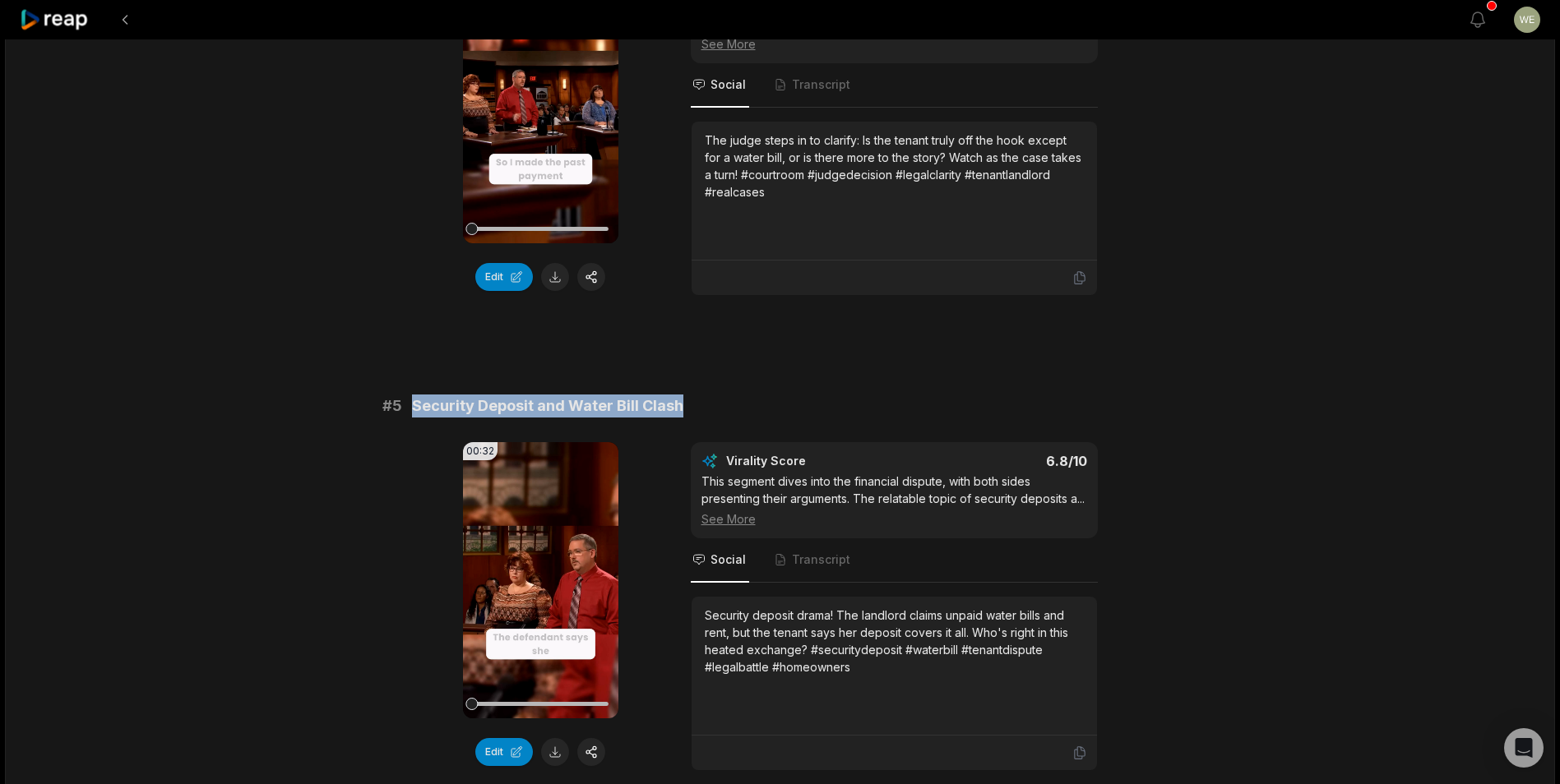
drag, startPoint x: 431, startPoint y: 406, endPoint x: 707, endPoint y: 407, distance: 276.0
click at [707, 407] on div "# 5 Security Deposit and Water Bill Clash" at bounding box center [780, 405] width 796 height 23
drag, startPoint x: 707, startPoint y: 407, endPoint x: 646, endPoint y: 408, distance: 61.0
copy span "Security Deposit and Water Bill Clash"
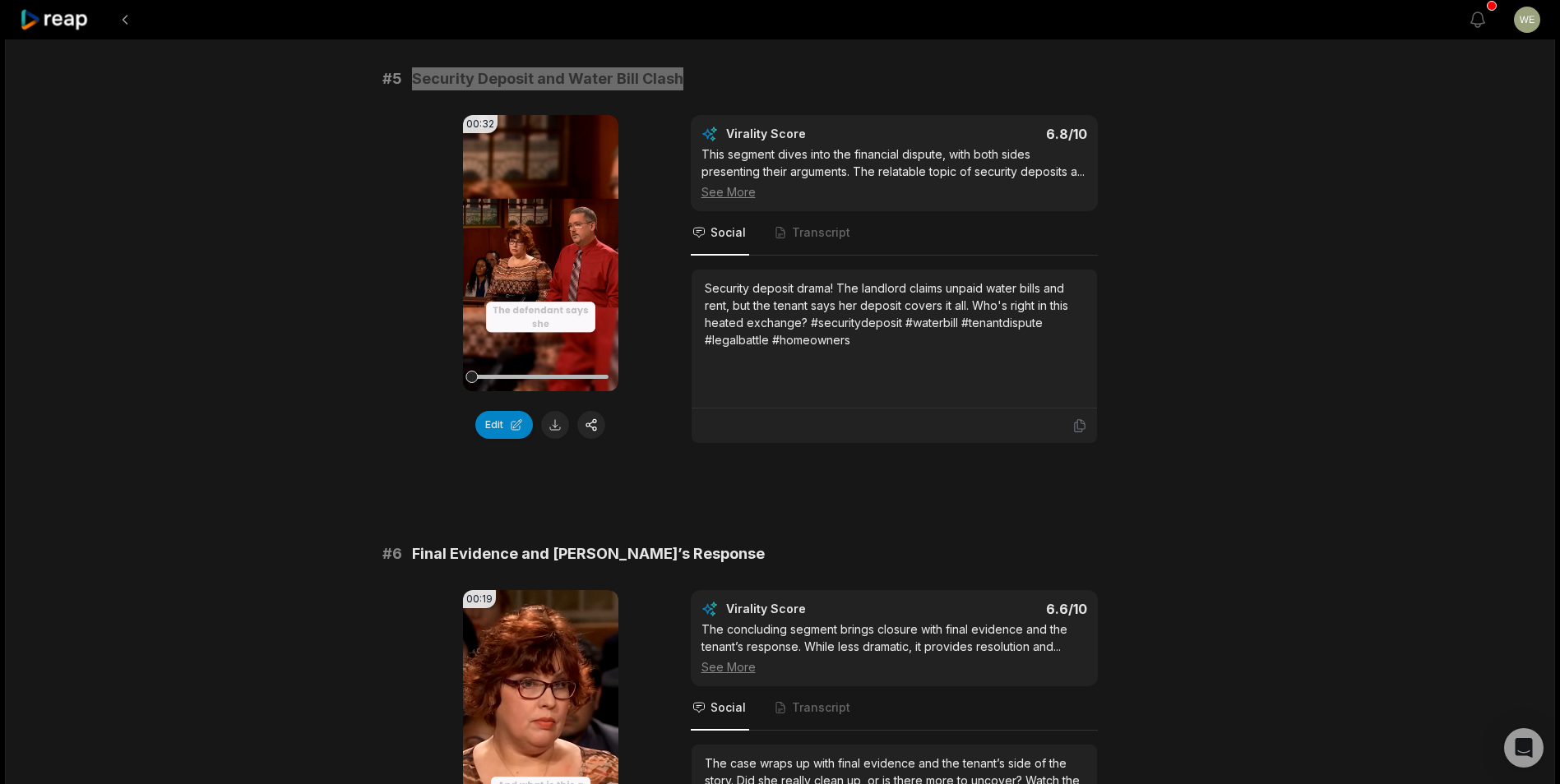
scroll to position [2220, 0]
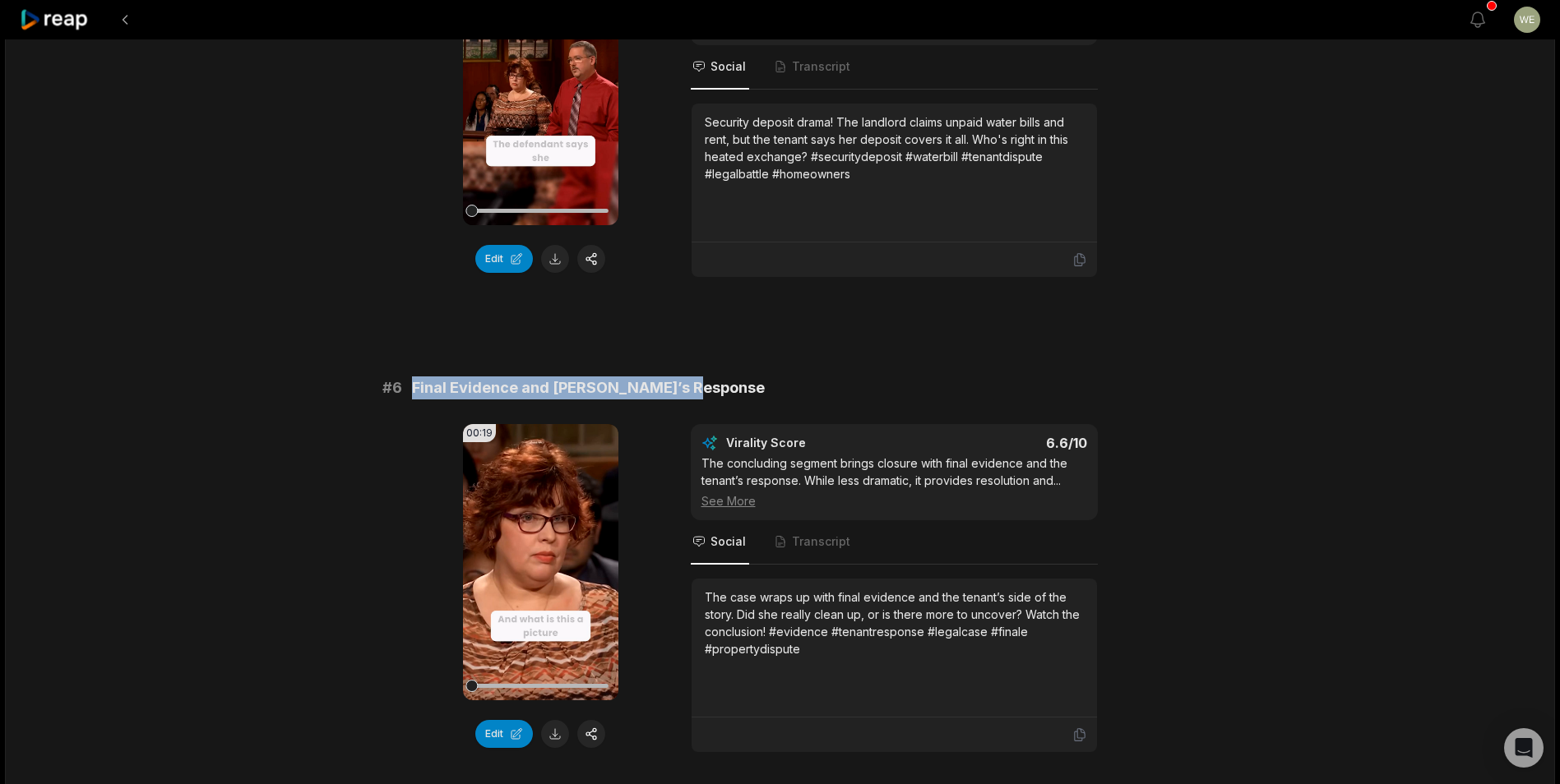
drag, startPoint x: 411, startPoint y: 383, endPoint x: 731, endPoint y: 388, distance: 320.0
click at [731, 388] on div "# 6 Final Evidence and Tenant’s Response" at bounding box center [780, 388] width 796 height 23
drag, startPoint x: 731, startPoint y: 388, endPoint x: 663, endPoint y: 388, distance: 68.0
copy span "Final Evidence and [PERSON_NAME]’s Response"
click at [64, 12] on icon at bounding box center [55, 20] width 70 height 22
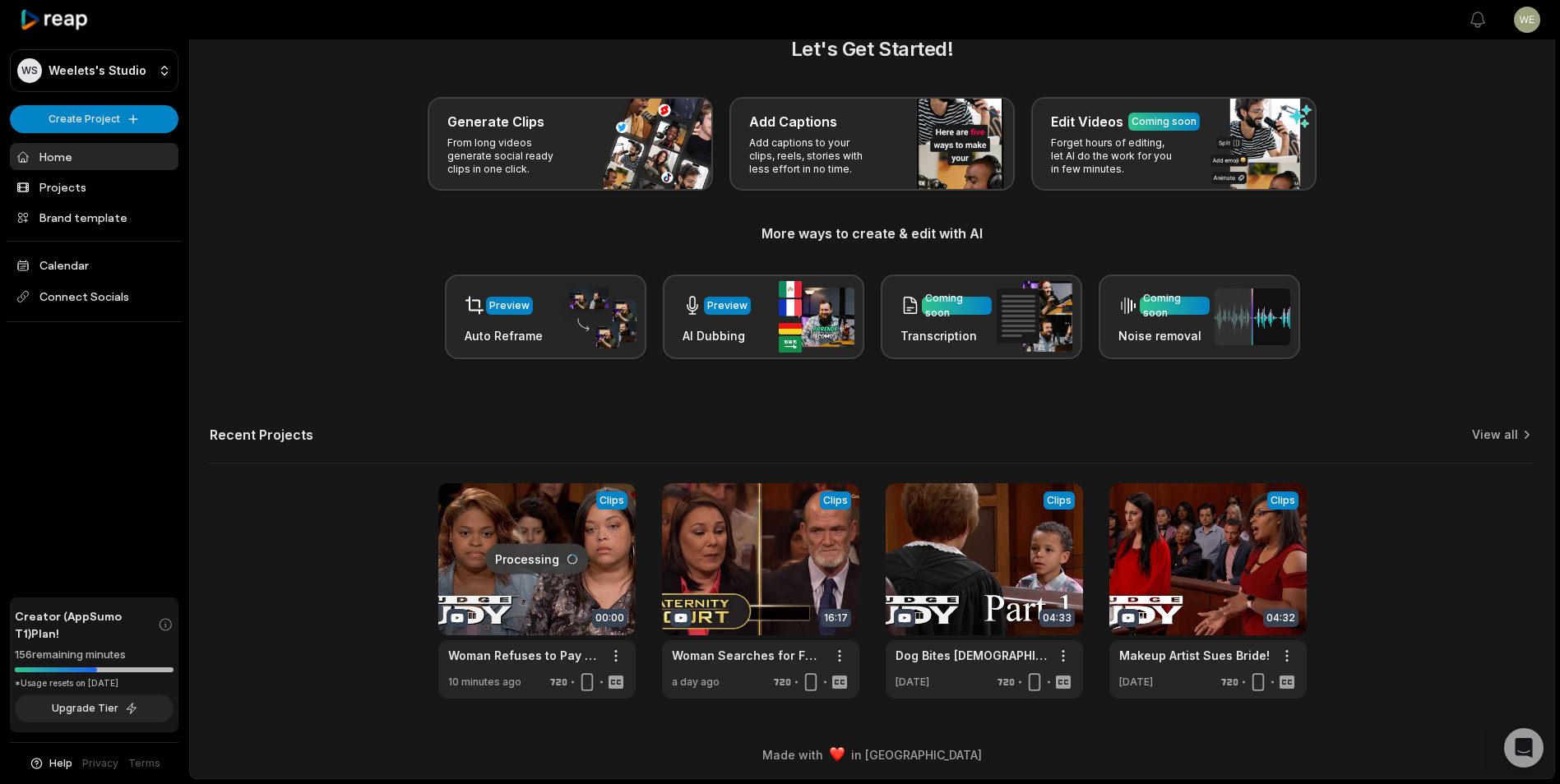
scroll to position [36, 0]
click at [1500, 435] on link "View all" at bounding box center [1495, 434] width 46 height 17
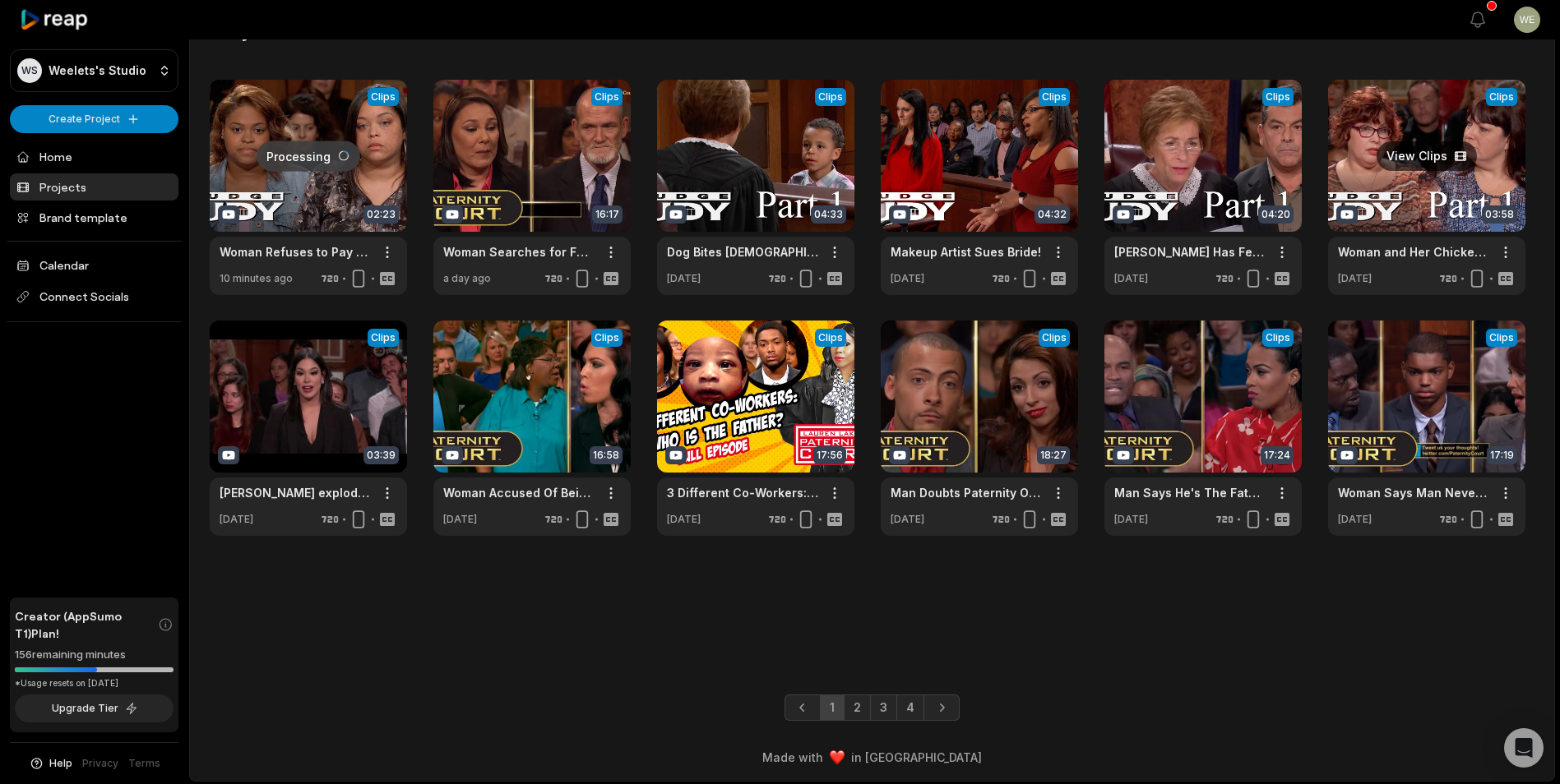
click at [1412, 197] on link at bounding box center [1427, 187] width 198 height 216
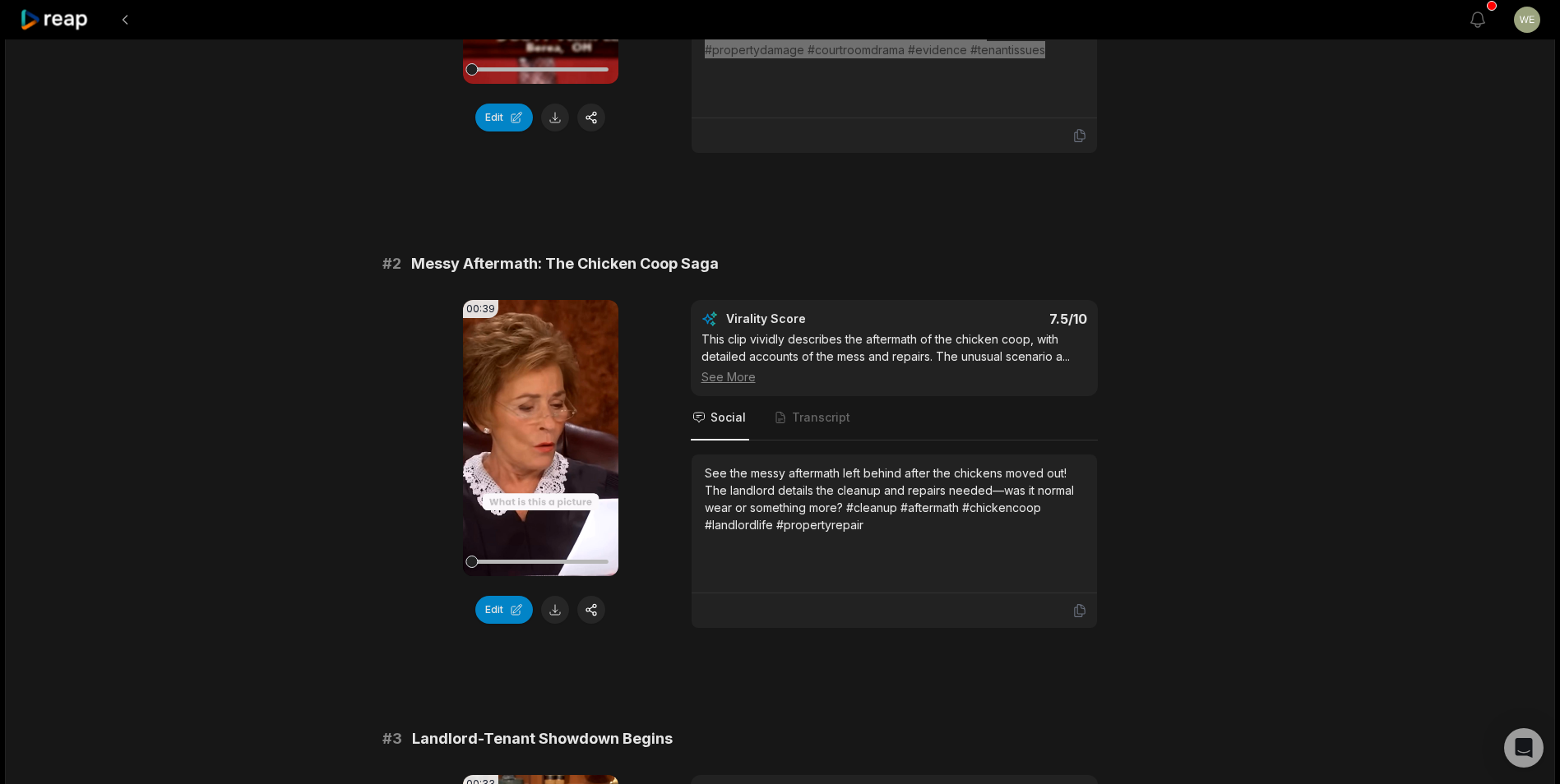
scroll to position [493, 0]
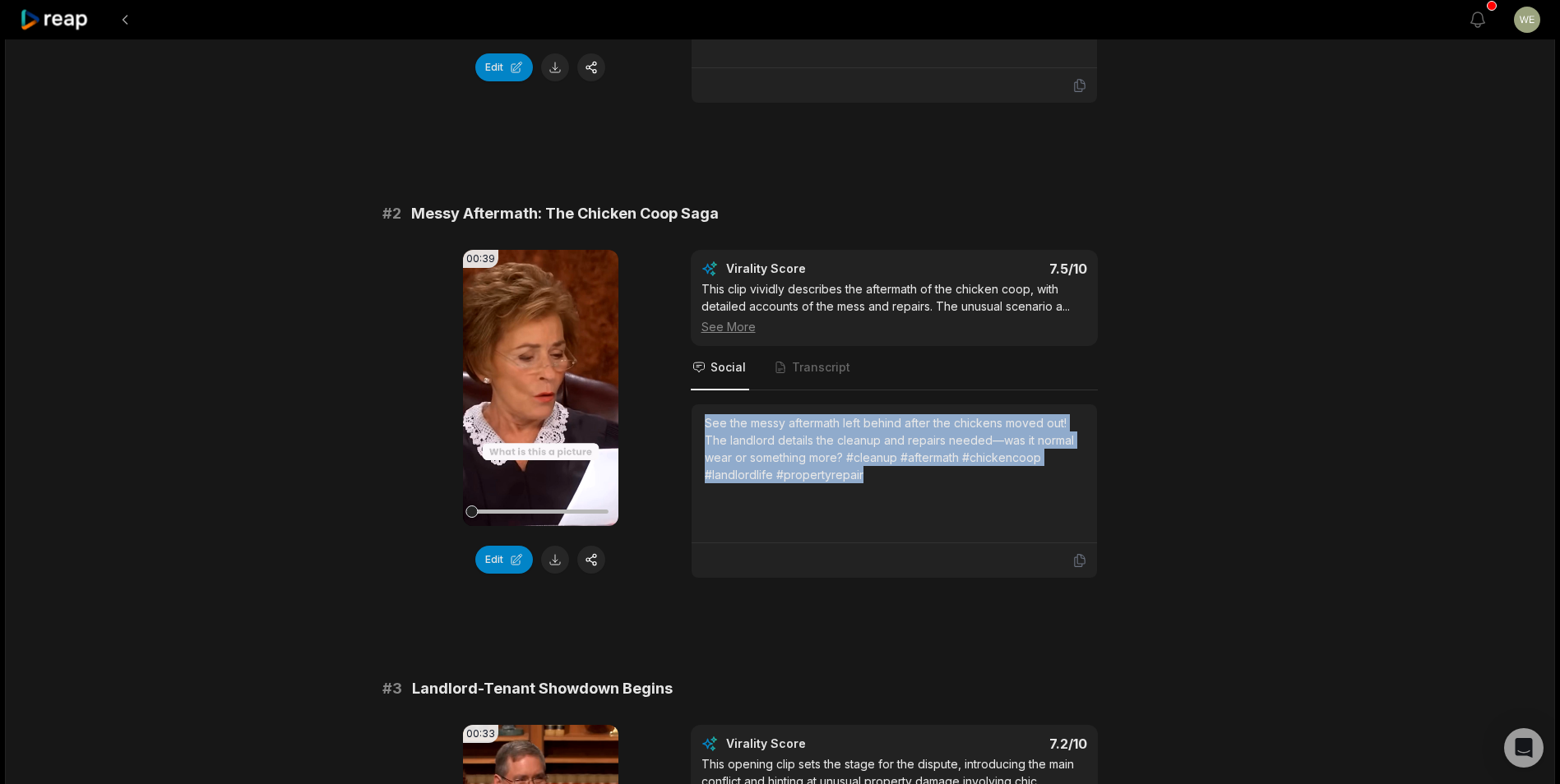
drag, startPoint x: 703, startPoint y: 421, endPoint x: 929, endPoint y: 475, distance: 232.4
click at [929, 475] on div "See the messy aftermath left behind after the chickens moved out! The landlord …" at bounding box center [895, 474] width 406 height 139
drag, startPoint x: 929, startPoint y: 475, endPoint x: 808, endPoint y: 454, distance: 122.8
copy div "See the messy aftermath left behind after the chickens moved out! The landlord …"
click at [695, 440] on div "00:39 Your browser does not support mp4 format. Edit Virality Score 7.5 /10 Thi…" at bounding box center [780, 413] width 796 height 329
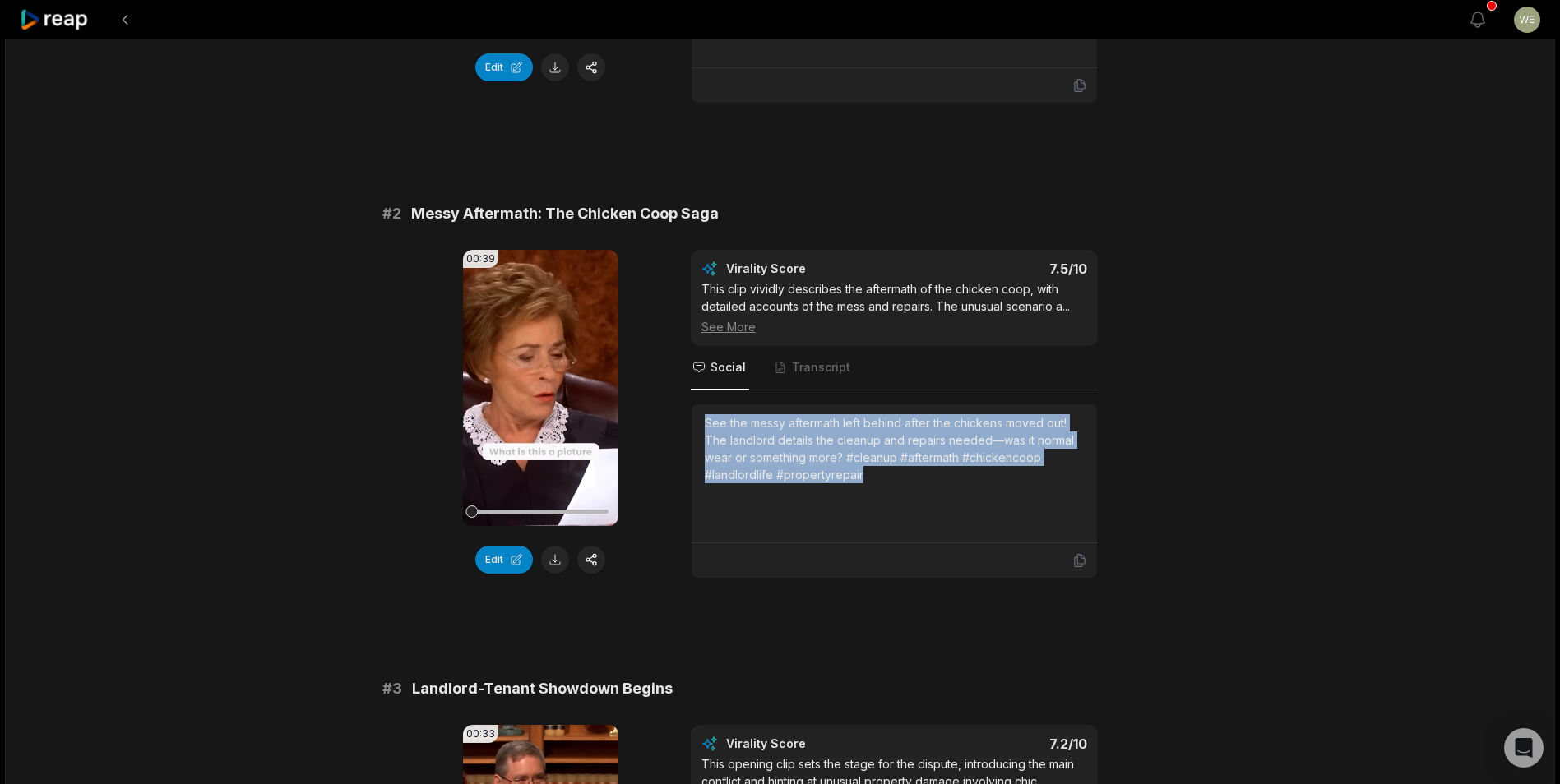
scroll to position [740, 0]
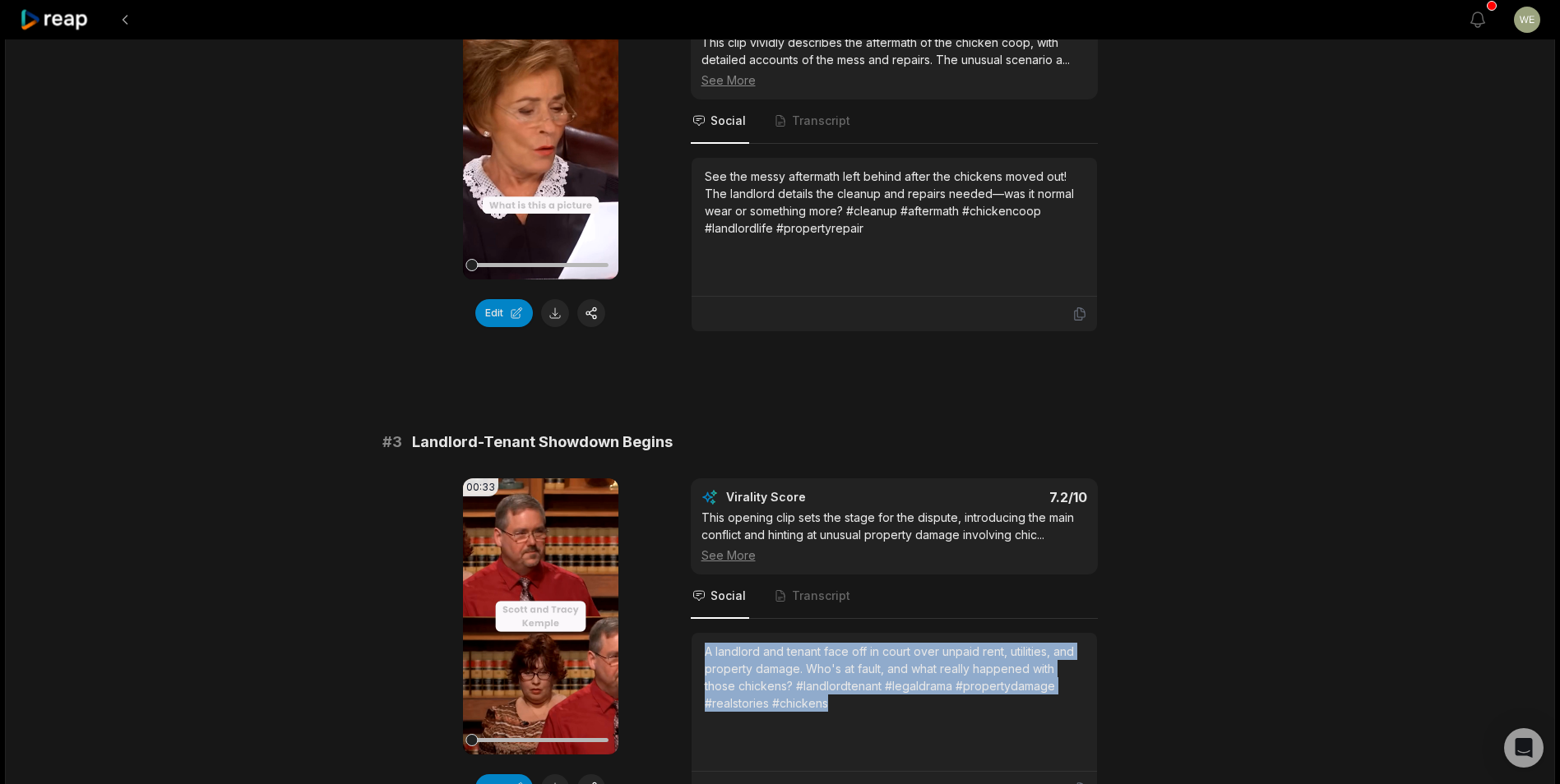
drag, startPoint x: 706, startPoint y: 653, endPoint x: 857, endPoint y: 707, distance: 160.4
click at [857, 707] on div "A landlord and tenant face off in court over unpaid rent, utilities, and proper…" at bounding box center [894, 677] width 379 height 69
drag, startPoint x: 857, startPoint y: 707, endPoint x: 791, endPoint y: 693, distance: 67.5
copy div "A landlord and tenant face off in court over unpaid rent, utilities, and proper…"
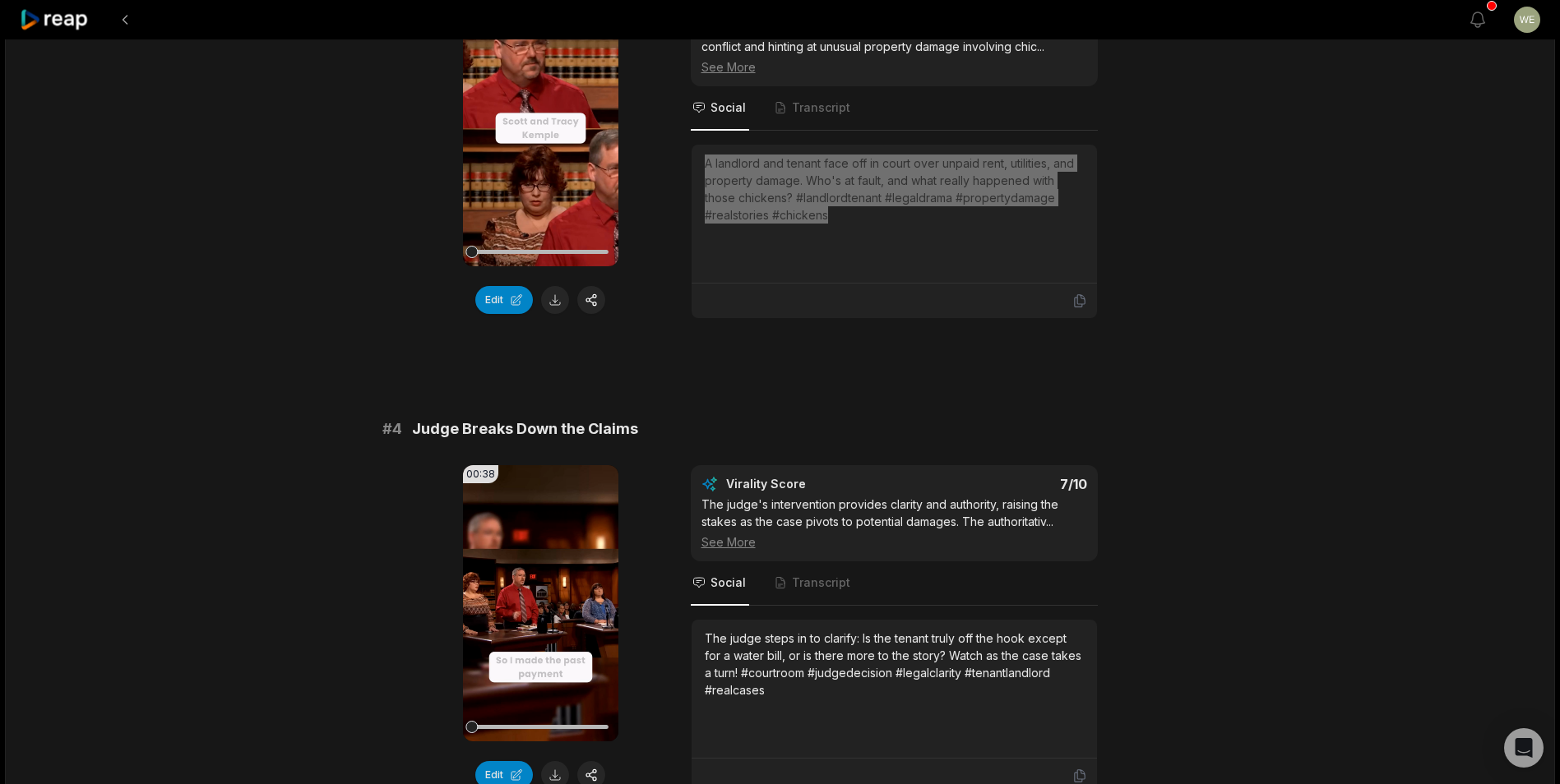
scroll to position [1233, 0]
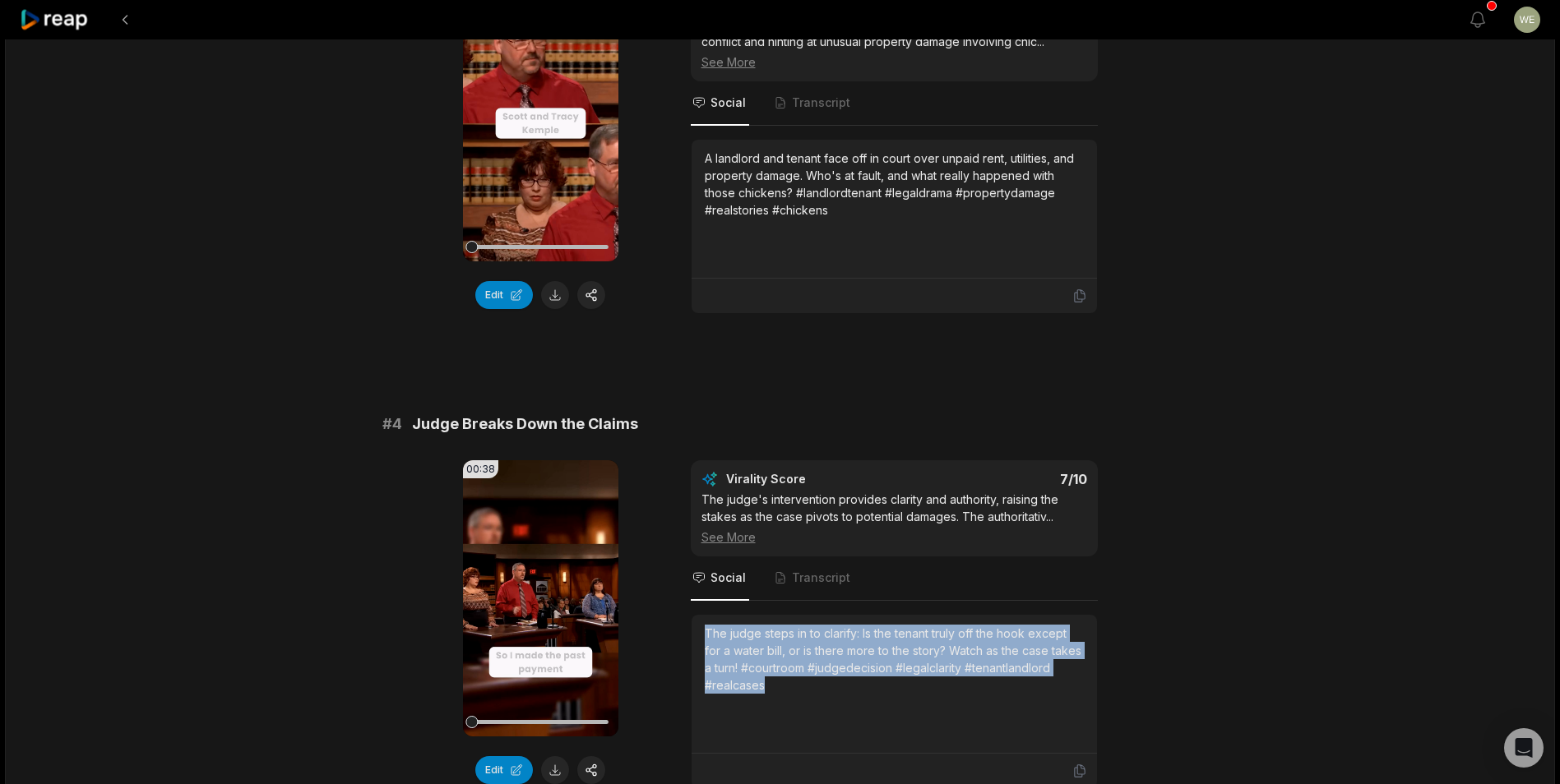
drag, startPoint x: 705, startPoint y: 628, endPoint x: 828, endPoint y: 690, distance: 137.7
click at [828, 690] on div "The judge steps in to clarify: Is the tenant truly off the hook except for a wa…" at bounding box center [894, 659] width 379 height 69
drag, startPoint x: 828, startPoint y: 690, endPoint x: 782, endPoint y: 663, distance: 53.3
copy div "The judge steps in to clarify: Is the tenant truly off the hook except for a wa…"
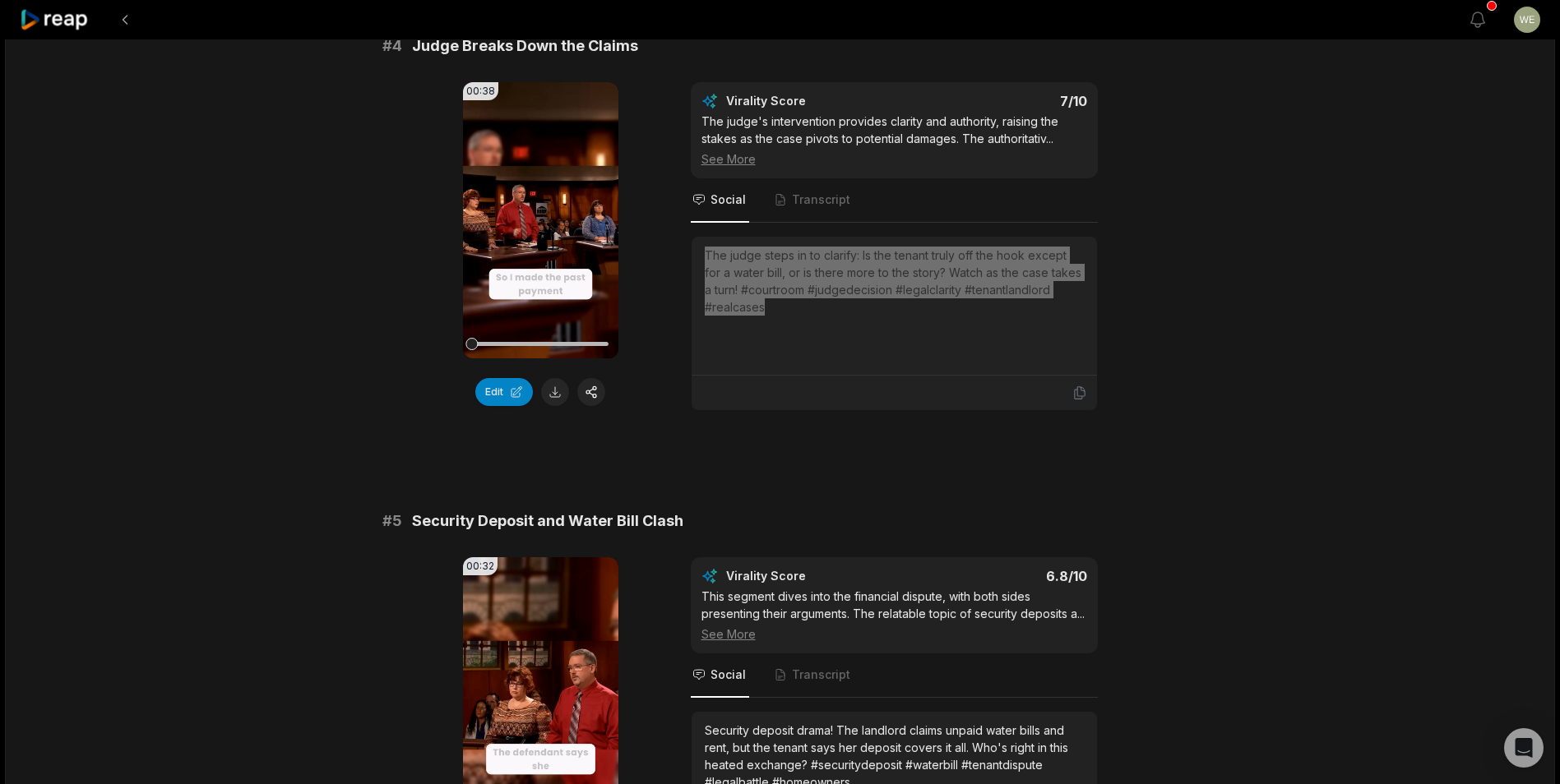
scroll to position [1726, 0]
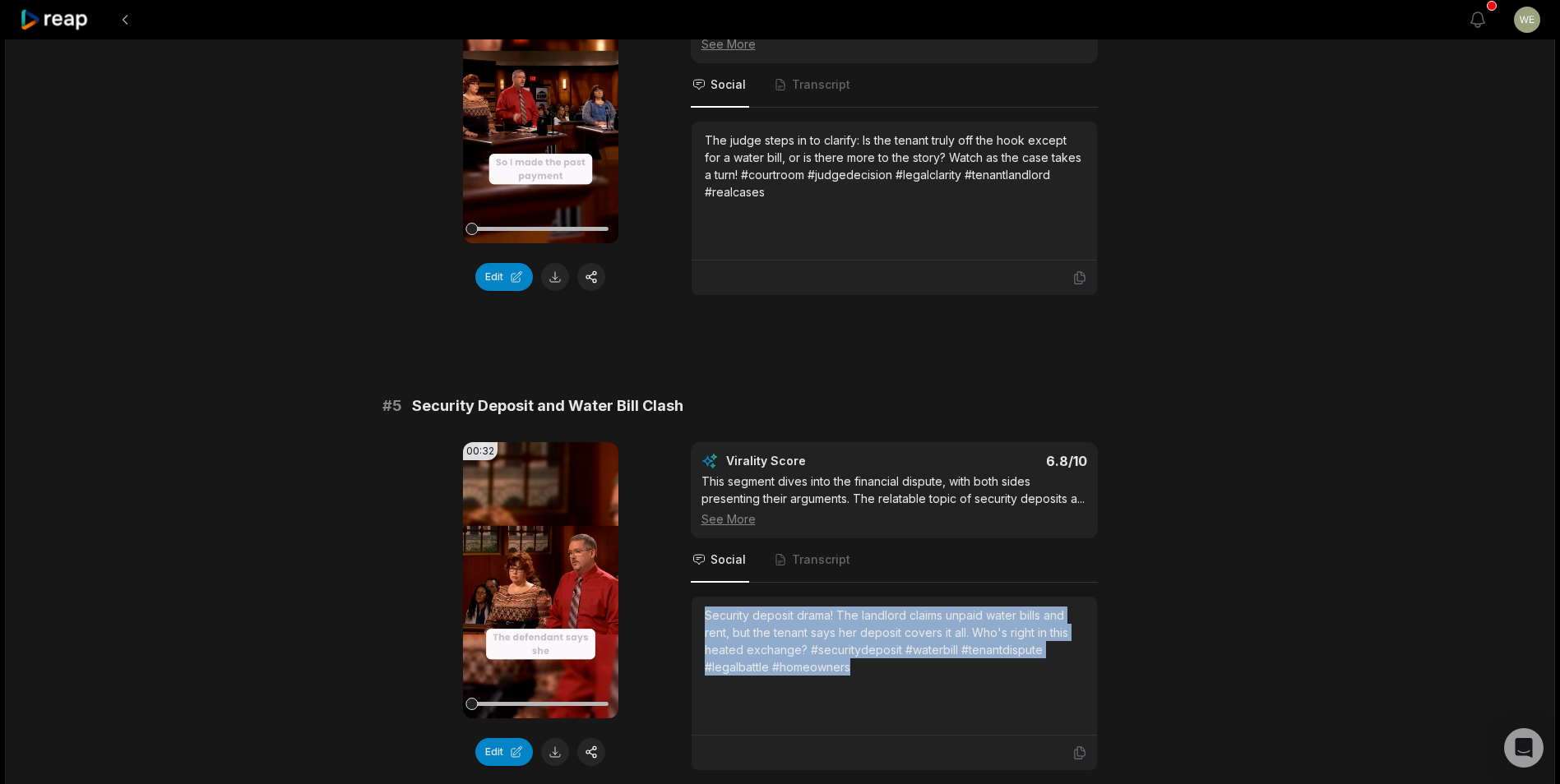
drag, startPoint x: 706, startPoint y: 612, endPoint x: 922, endPoint y: 670, distance: 223.7
click at [922, 670] on div "Security deposit drama! The landlord claims unpaid water bills and rent, but th…" at bounding box center [894, 640] width 379 height 69
copy div "Security deposit drama! The landlord claims unpaid water bills and rent, but th…"
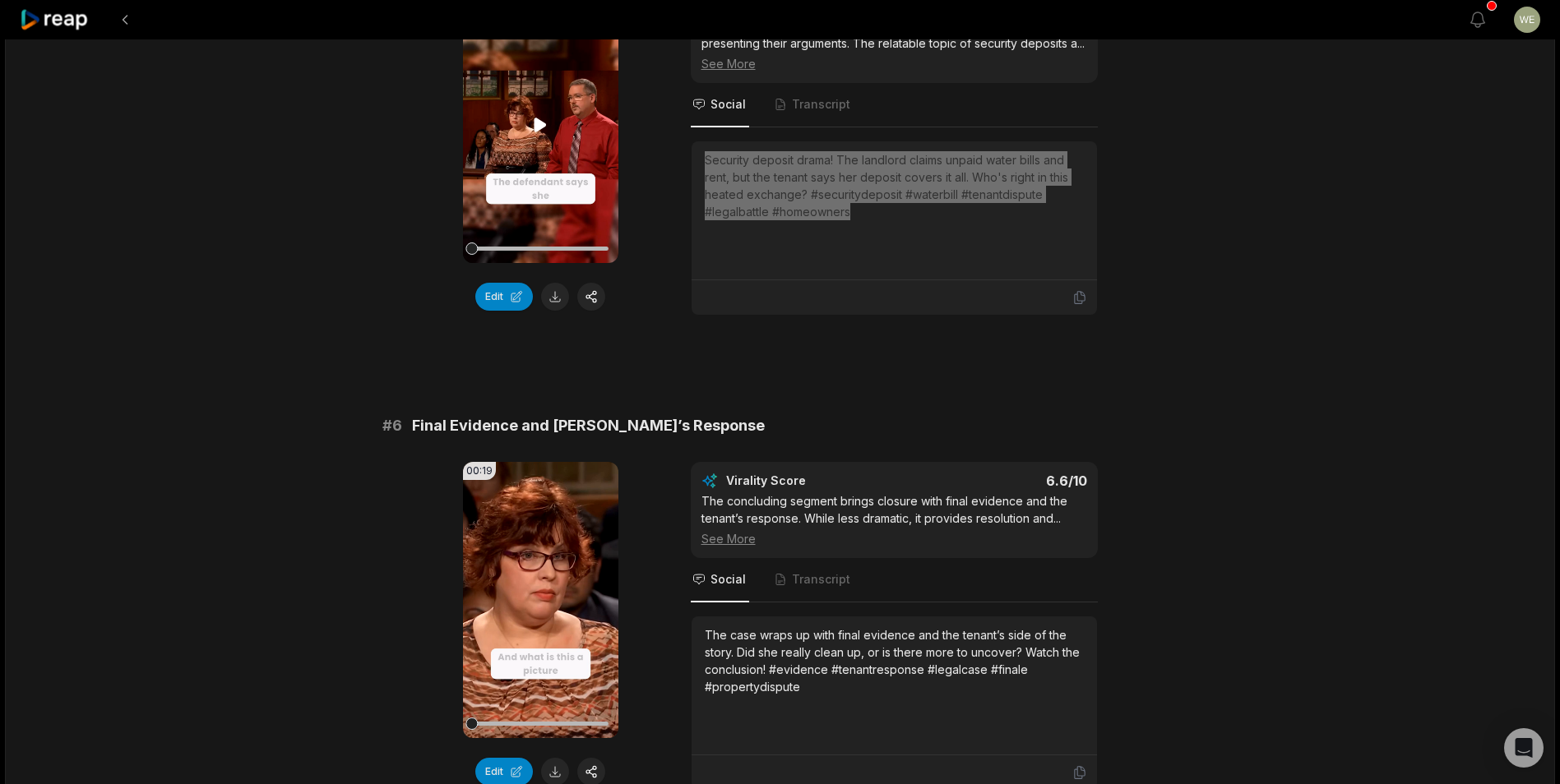
scroll to position [2301, 0]
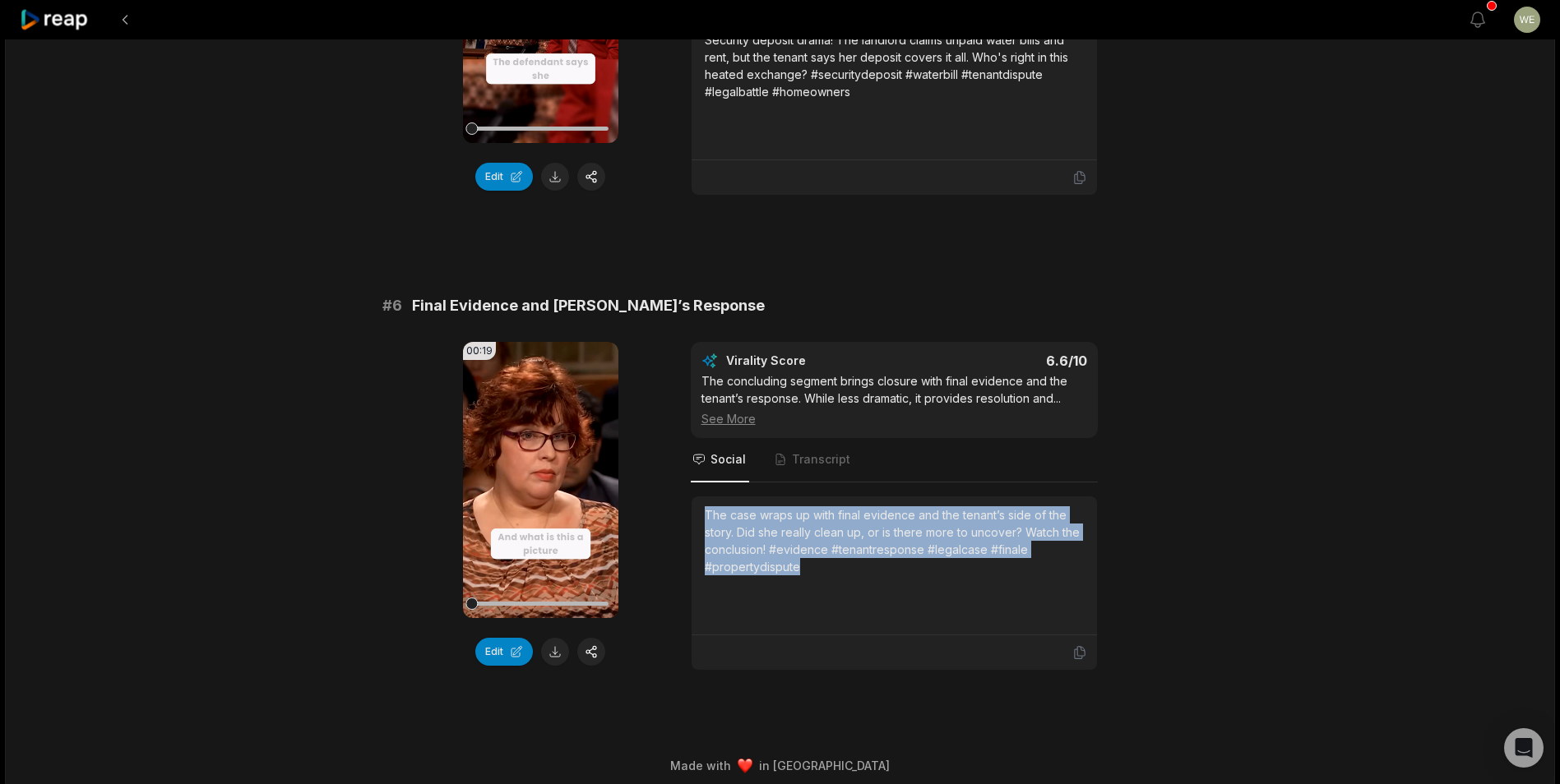
drag, startPoint x: 697, startPoint y: 508, endPoint x: 812, endPoint y: 568, distance: 129.7
click at [812, 568] on div "The case wraps up with final evidence and the tenant’s side of the story. Did s…" at bounding box center [895, 566] width 406 height 139
drag, startPoint x: 812, startPoint y: 568, endPoint x: 786, endPoint y: 553, distance: 30.0
copy div "The case wraps up with final evidence and the tenant’s side of the story. Did s…"
